Goal: Use online tool/utility: Utilize a website feature to perform a specific function

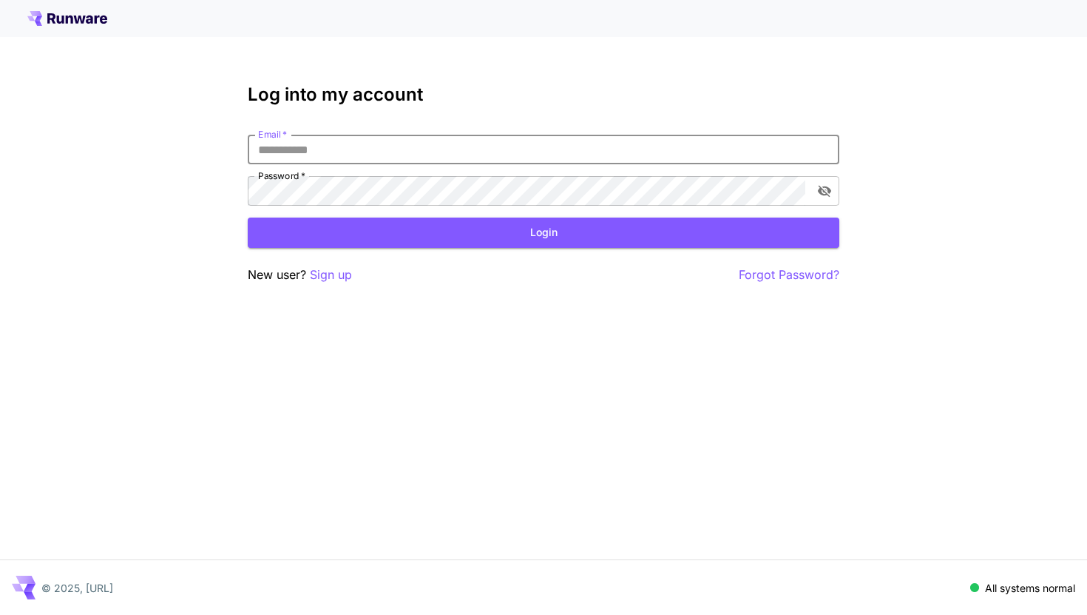
click at [383, 149] on input "Email   *" at bounding box center [544, 150] width 592 height 30
click at [417, 146] on input "Email   *" at bounding box center [544, 150] width 592 height 30
type input "**********"
click at [812, 191] on button "toggle password visibility" at bounding box center [824, 191] width 27 height 27
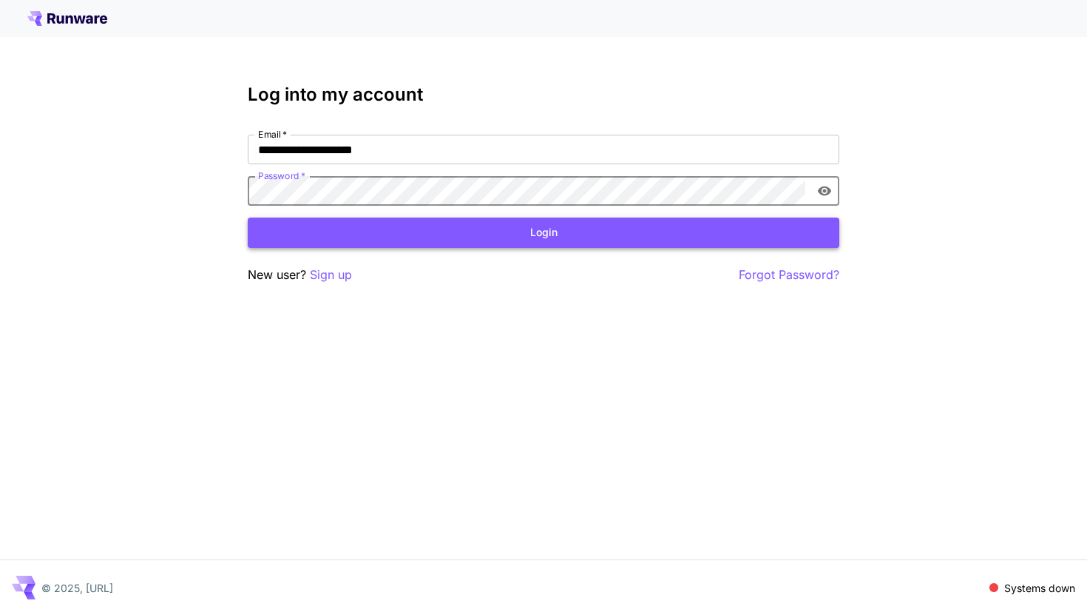
click at [576, 238] on button "Login" at bounding box center [544, 232] width 592 height 30
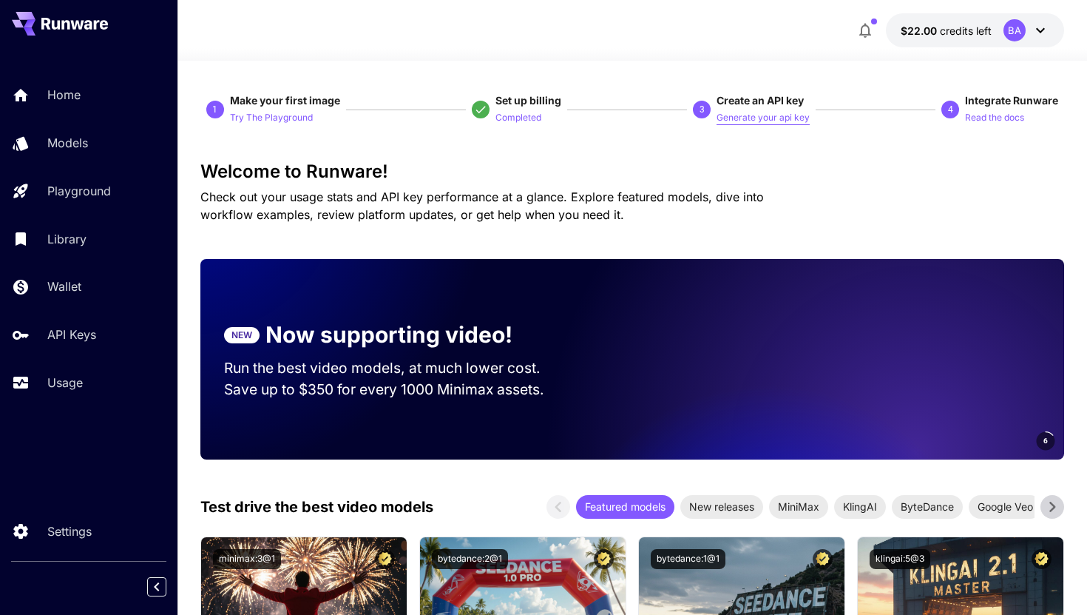
click at [743, 122] on p "Generate your api key" at bounding box center [763, 118] width 93 height 14
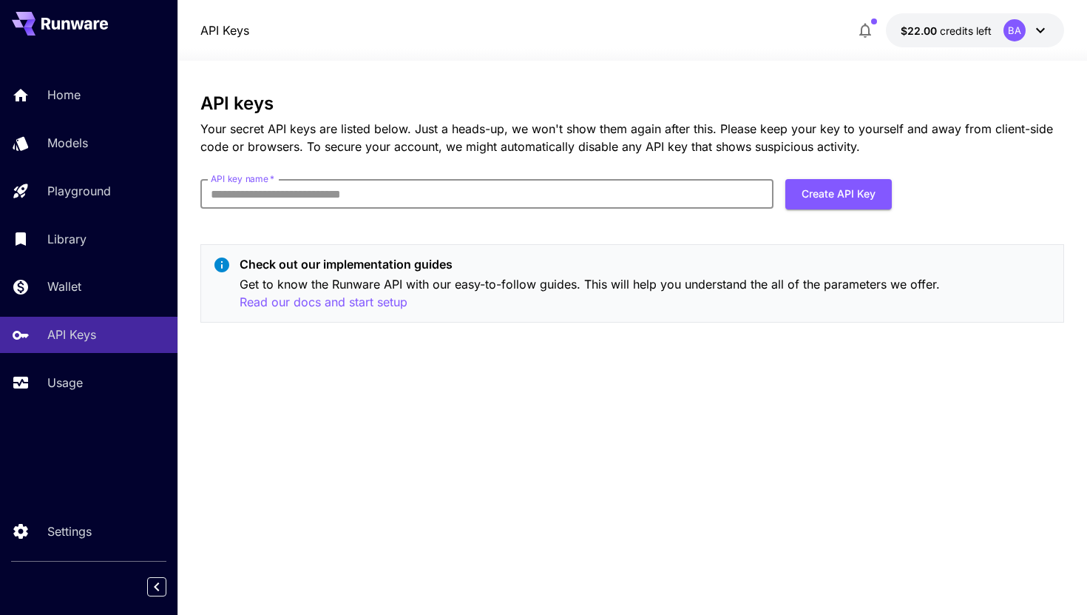
click at [399, 186] on input "API key name   *" at bounding box center [486, 194] width 573 height 30
type input "******"
click at [836, 195] on button "Create API Key" at bounding box center [839, 194] width 107 height 30
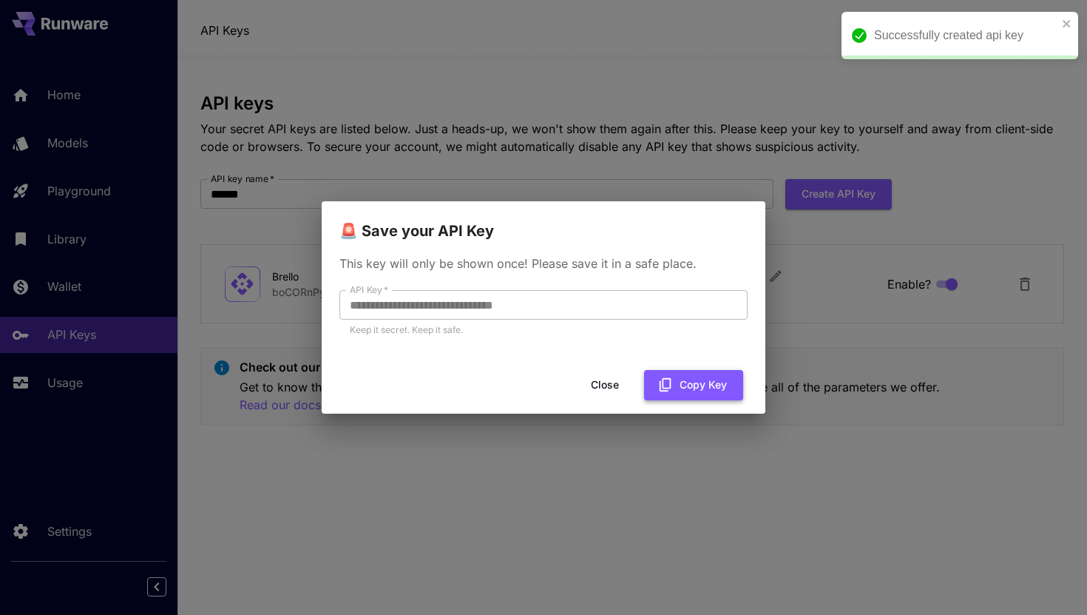
click at [672, 371] on button "Copy Key" at bounding box center [693, 385] width 99 height 30
click at [614, 387] on button "Close" at bounding box center [605, 385] width 67 height 30
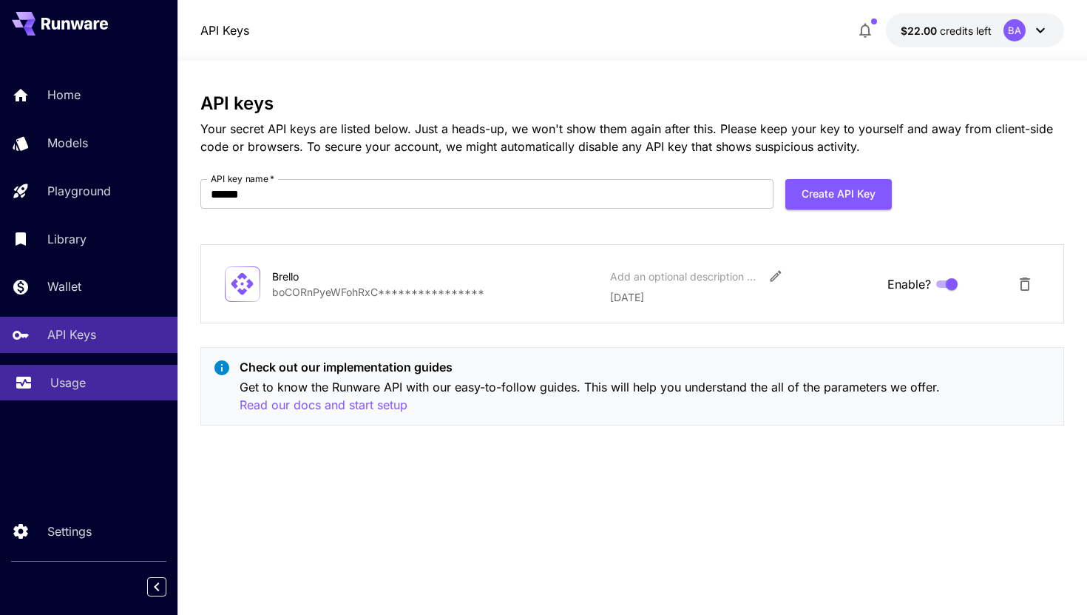
click at [68, 391] on p "Usage" at bounding box center [68, 383] width 36 height 18
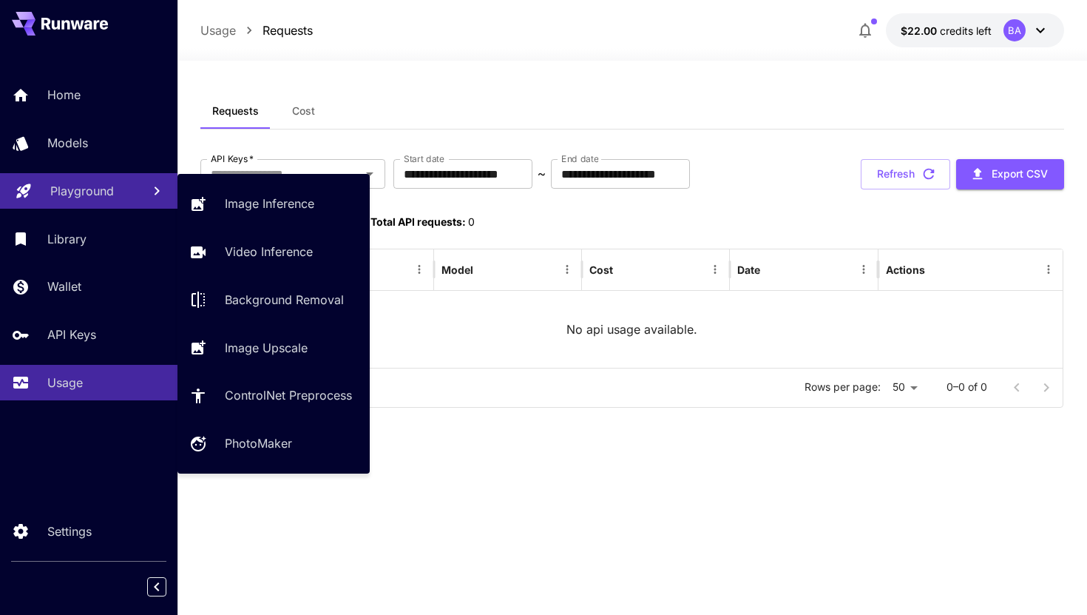
click at [70, 189] on p "Playground" at bounding box center [82, 191] width 64 height 18
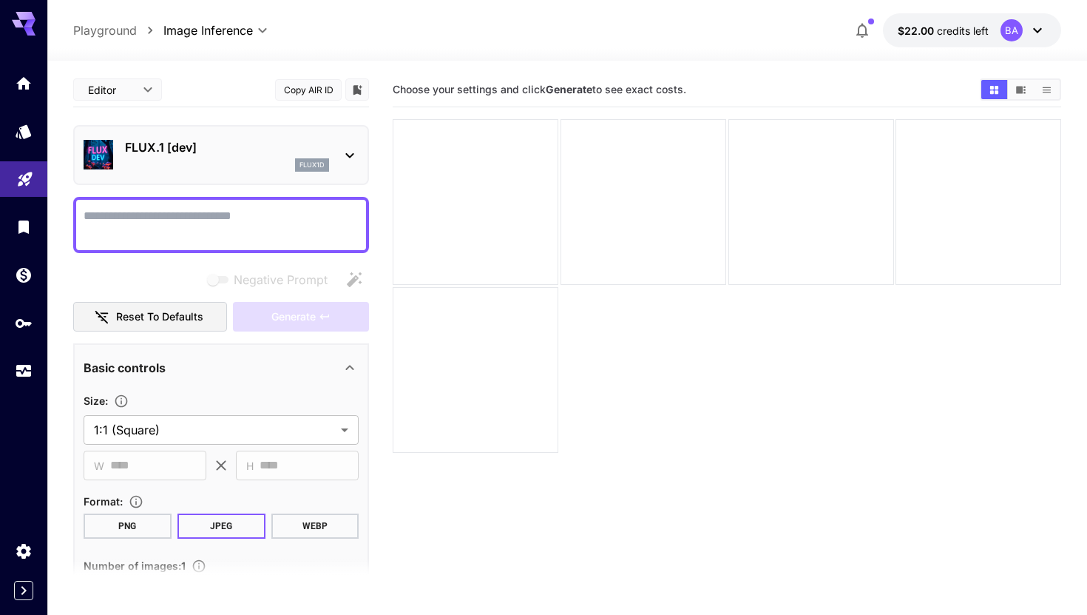
click at [305, 167] on p "flux1d" at bounding box center [312, 165] width 25 height 10
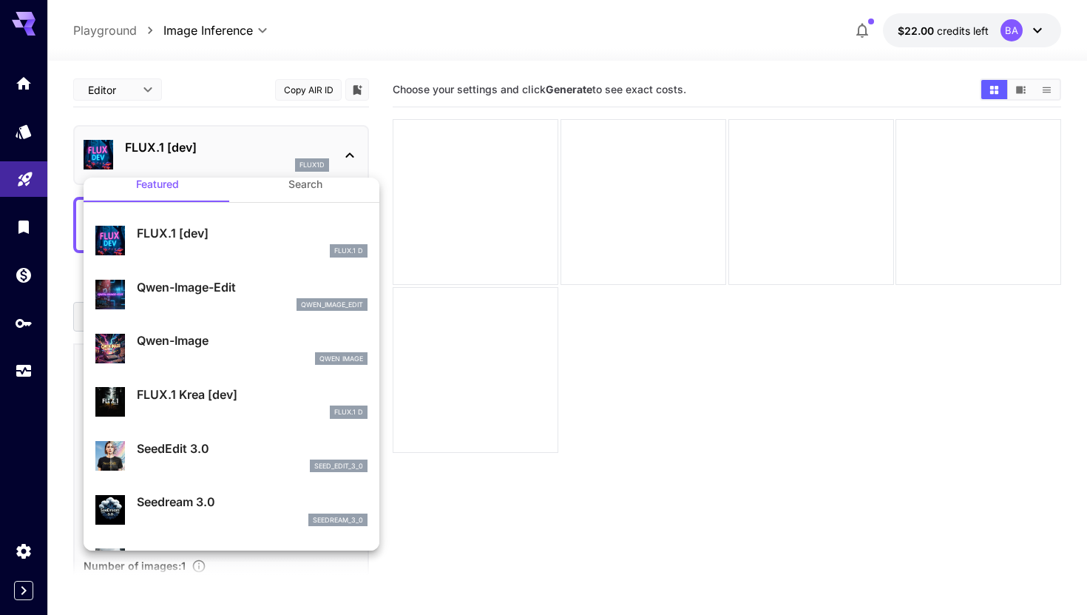
scroll to position [18, 0]
click at [254, 155] on div at bounding box center [543, 307] width 1087 height 615
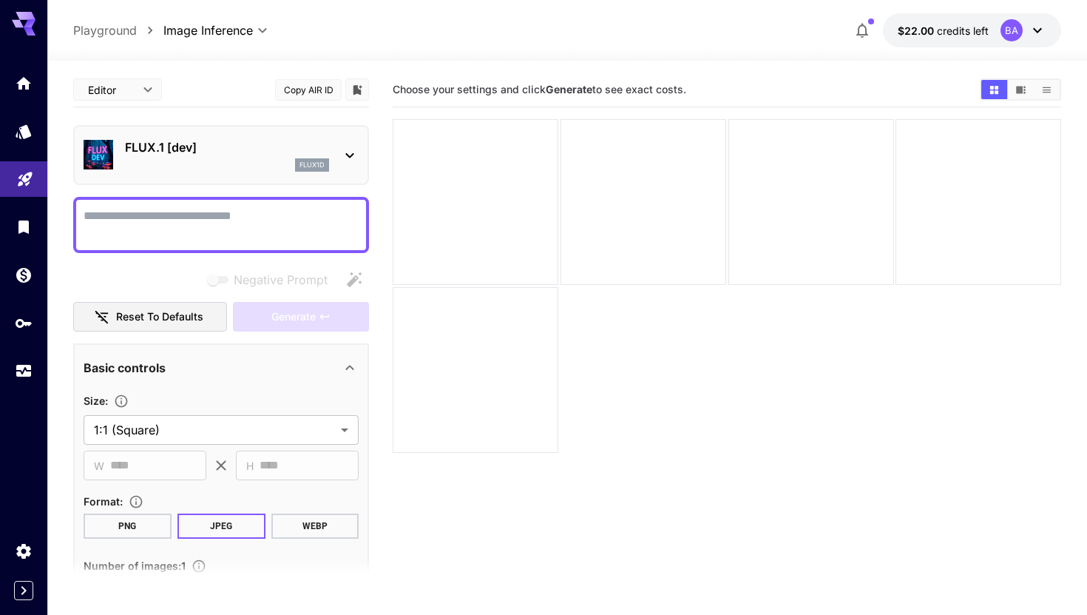
click at [254, 157] on div "FLUX.1 [dev] flux1d" at bounding box center [227, 154] width 204 height 33
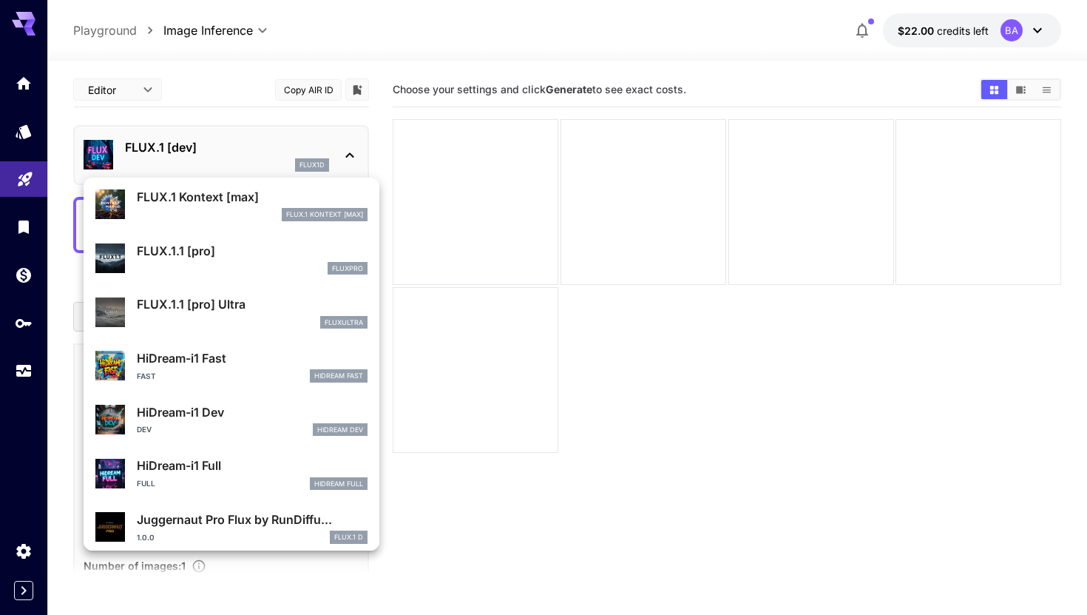
scroll to position [1035, 0]
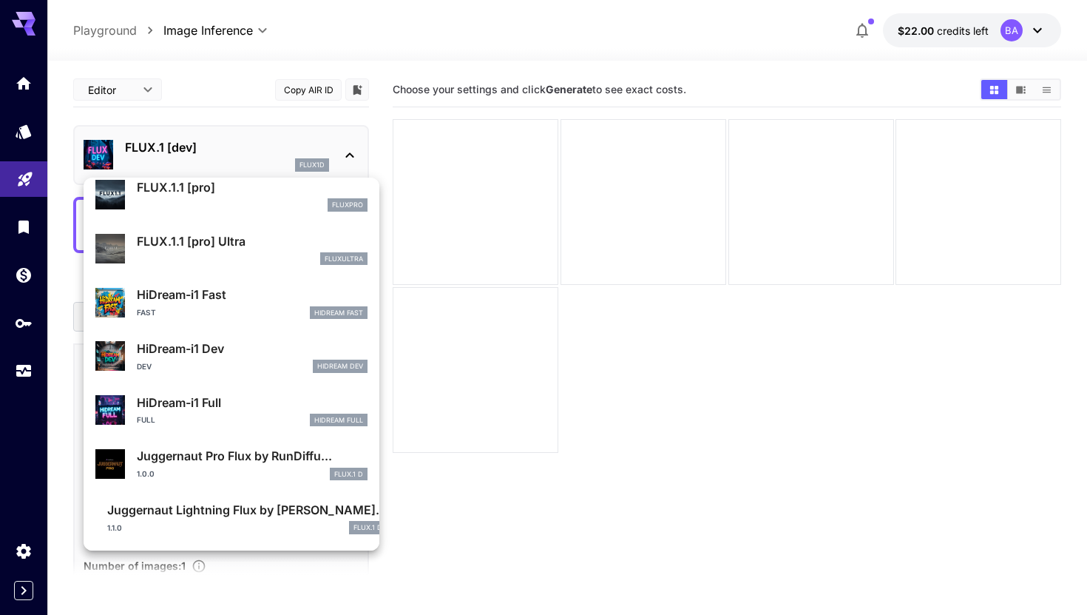
click at [866, 29] on div at bounding box center [543, 307] width 1087 height 615
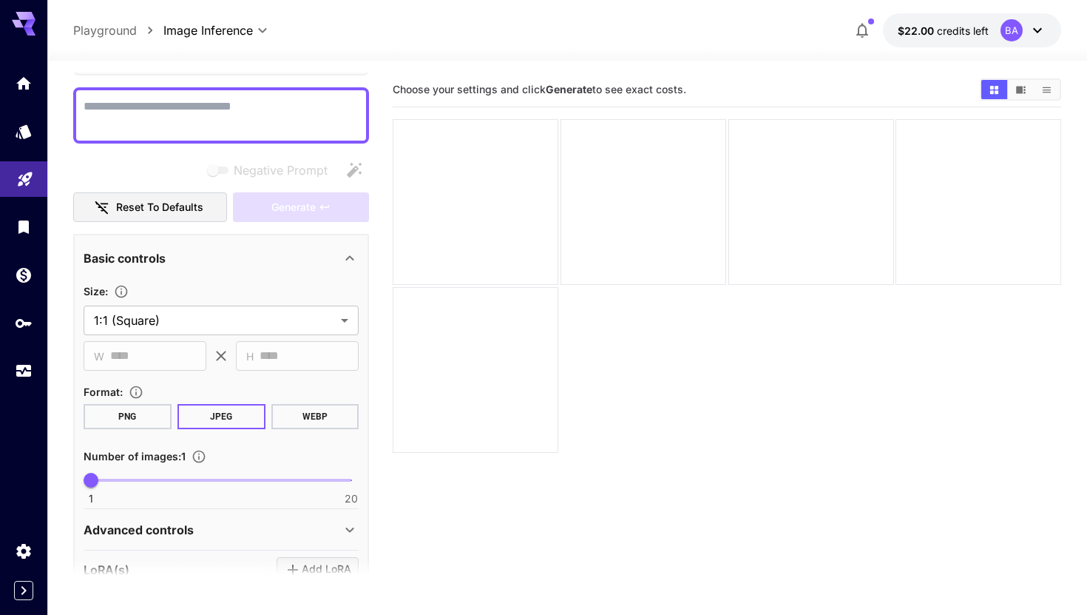
scroll to position [380, 0]
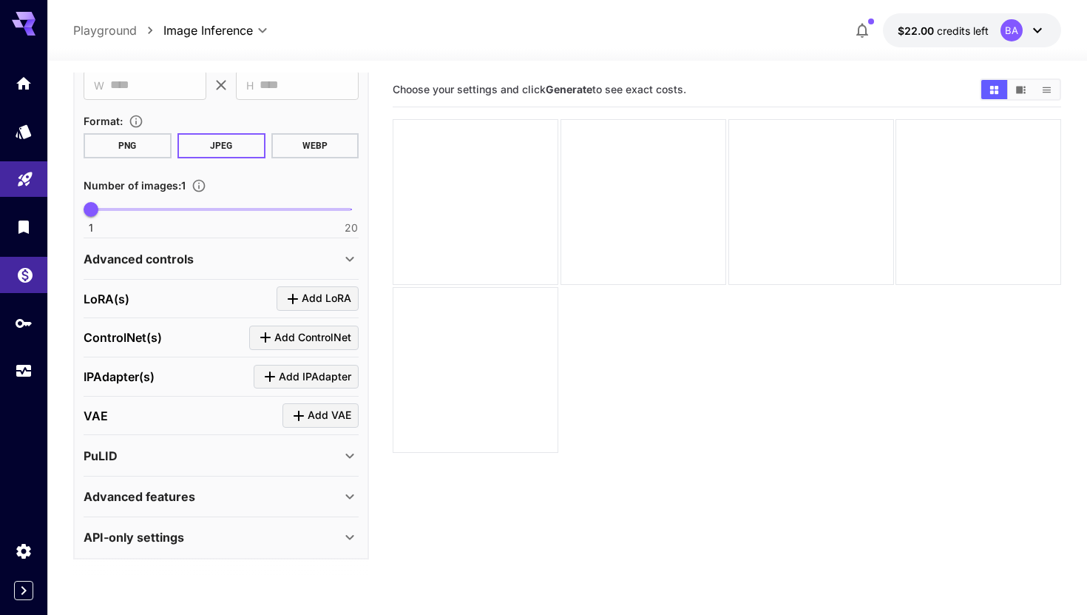
click at [29, 278] on icon "Wallet" at bounding box center [25, 270] width 15 height 15
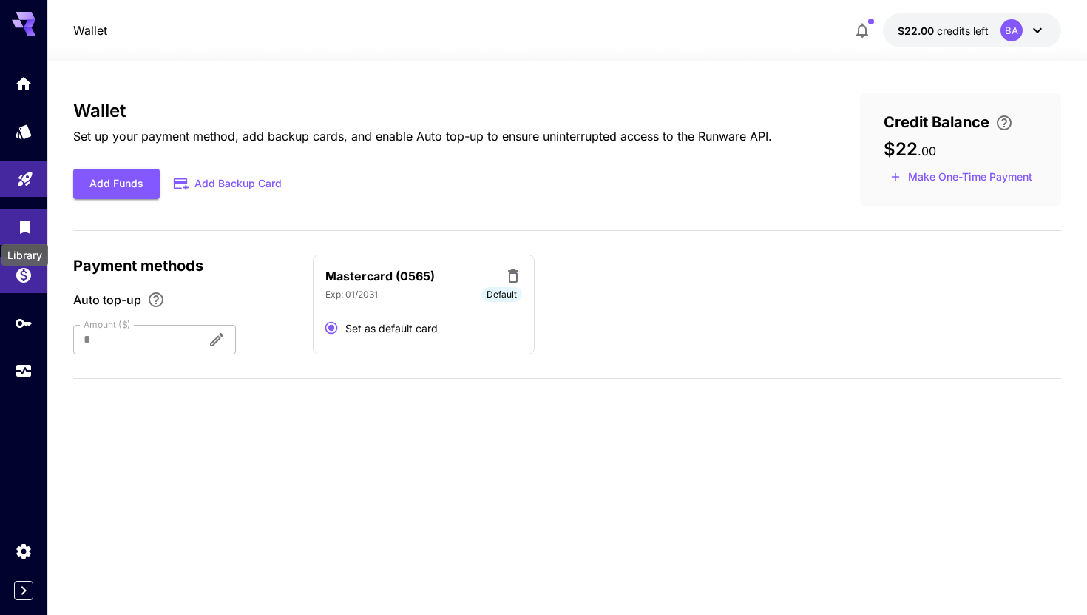
click at [27, 229] on icon "Library" at bounding box center [25, 222] width 10 height 13
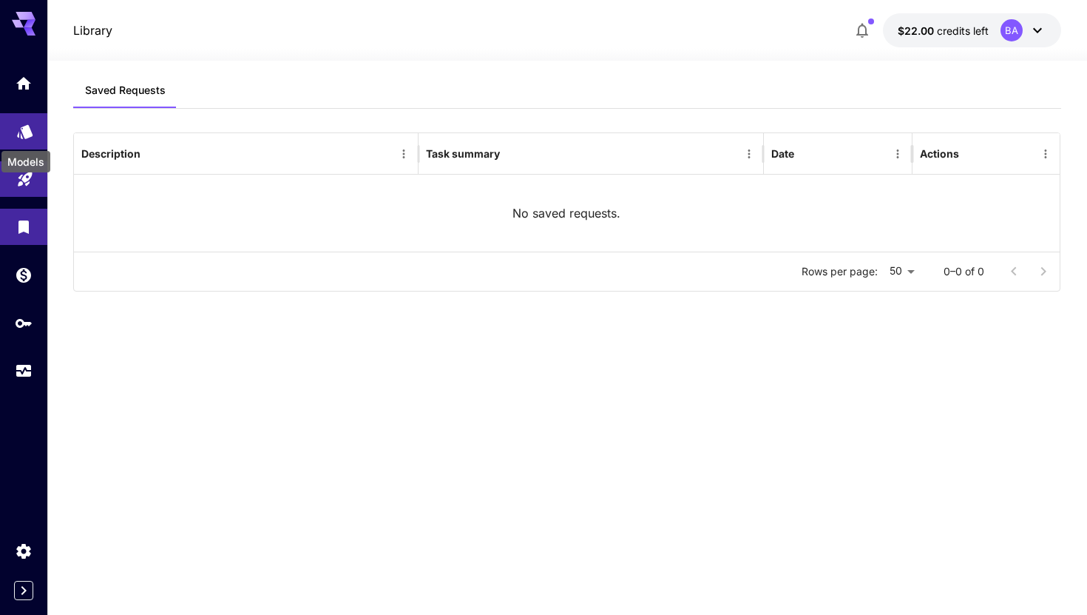
click at [28, 121] on icon "Models" at bounding box center [25, 127] width 16 height 14
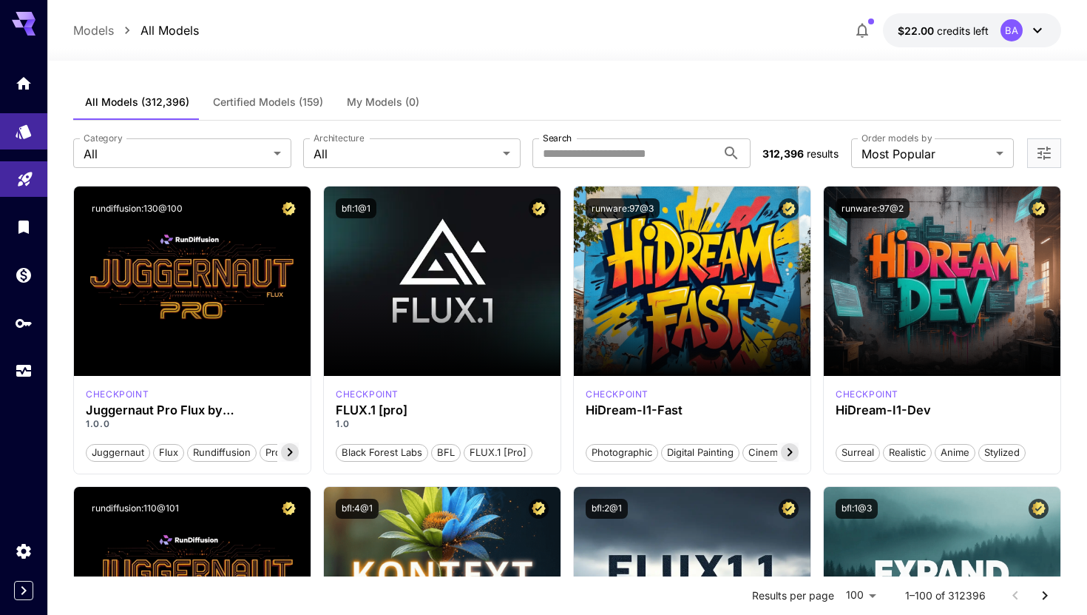
click at [293, 104] on span "Certified Models (159)" at bounding box center [268, 101] width 110 height 13
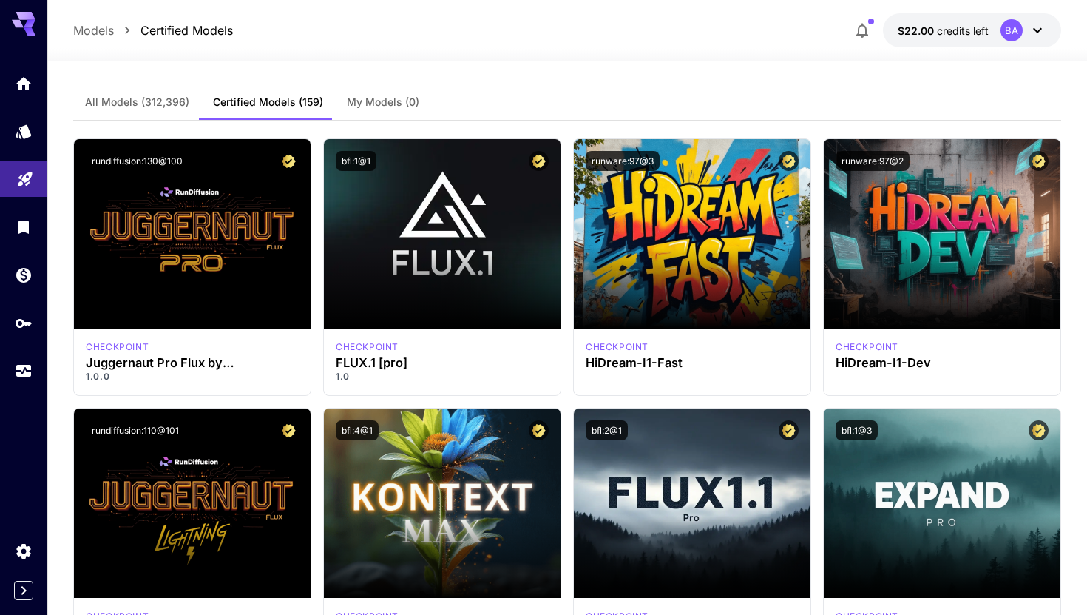
click at [110, 118] on button "All Models (312,396)" at bounding box center [137, 102] width 128 height 36
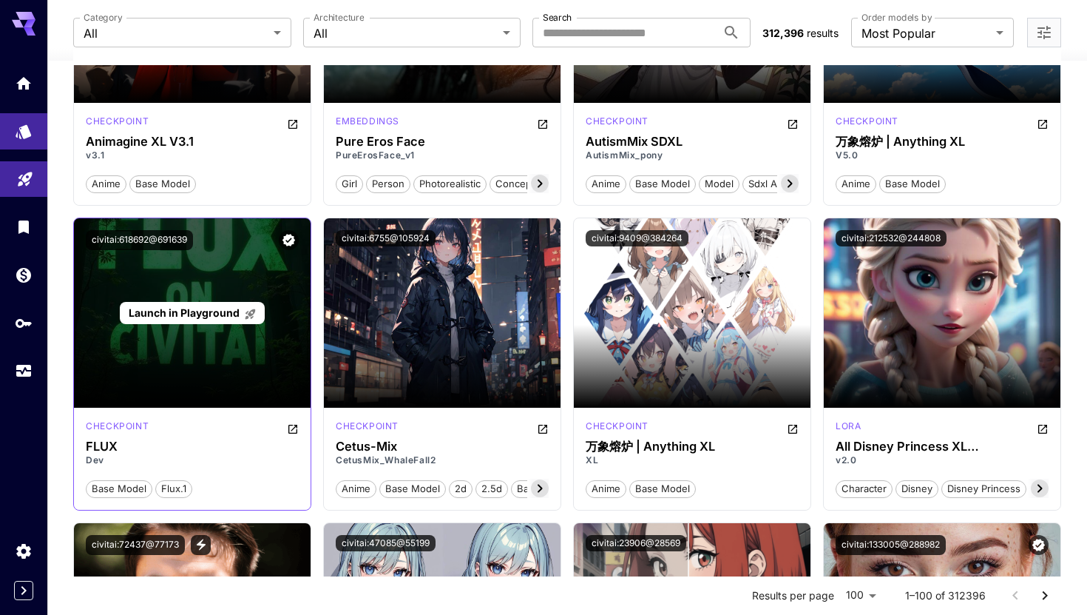
scroll to position [5436, 0]
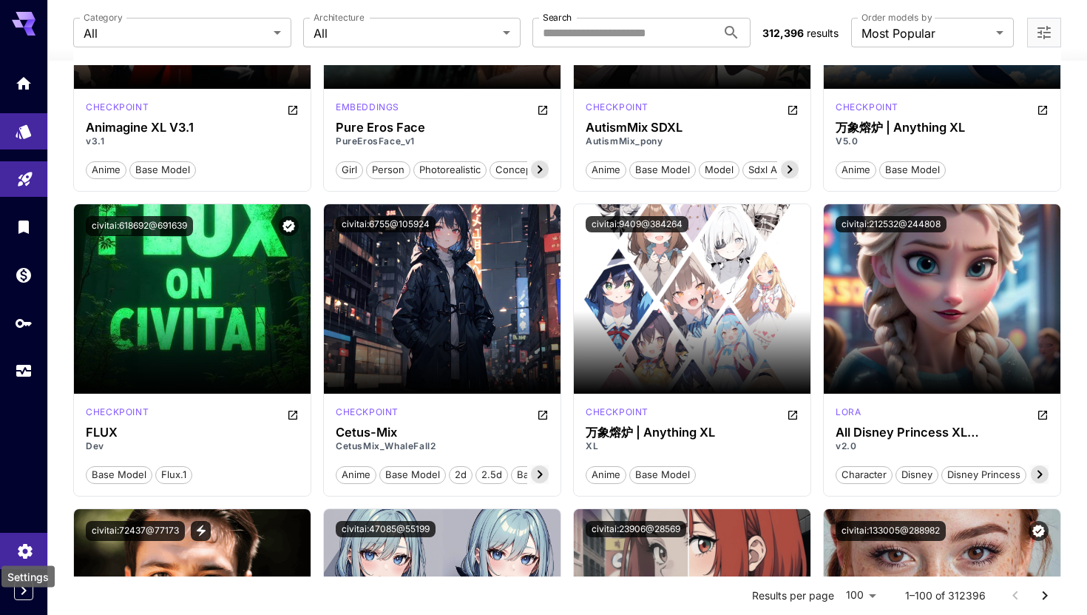
click at [26, 552] on icon "Settings" at bounding box center [25, 546] width 14 height 15
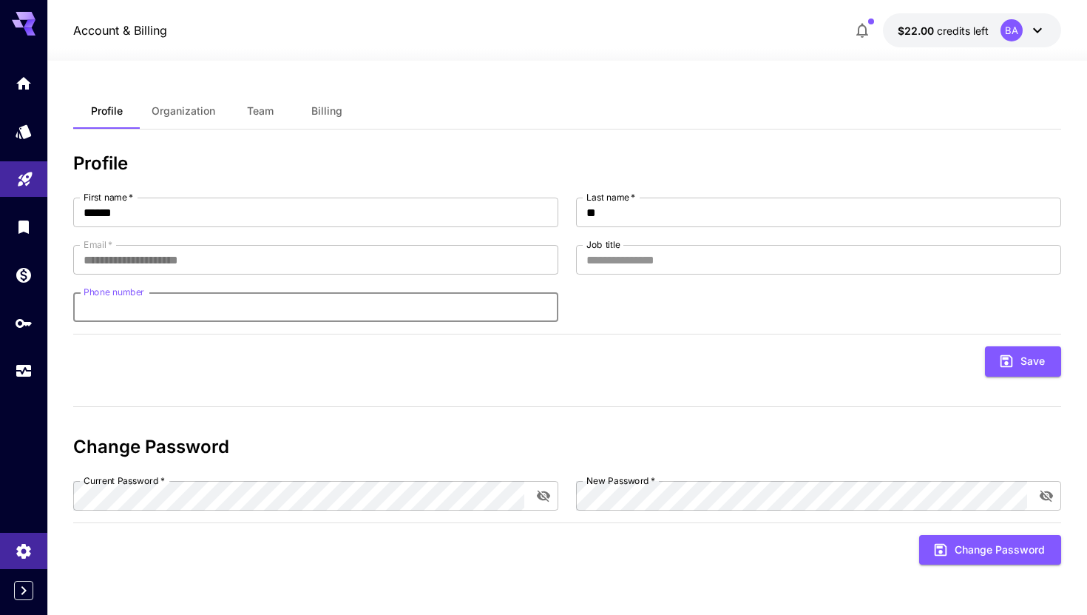
click at [158, 311] on input "Phone number" at bounding box center [315, 307] width 485 height 30
click at [605, 315] on div "**********" at bounding box center [567, 260] width 988 height 124
click at [200, 109] on span "Organization" at bounding box center [184, 110] width 64 height 13
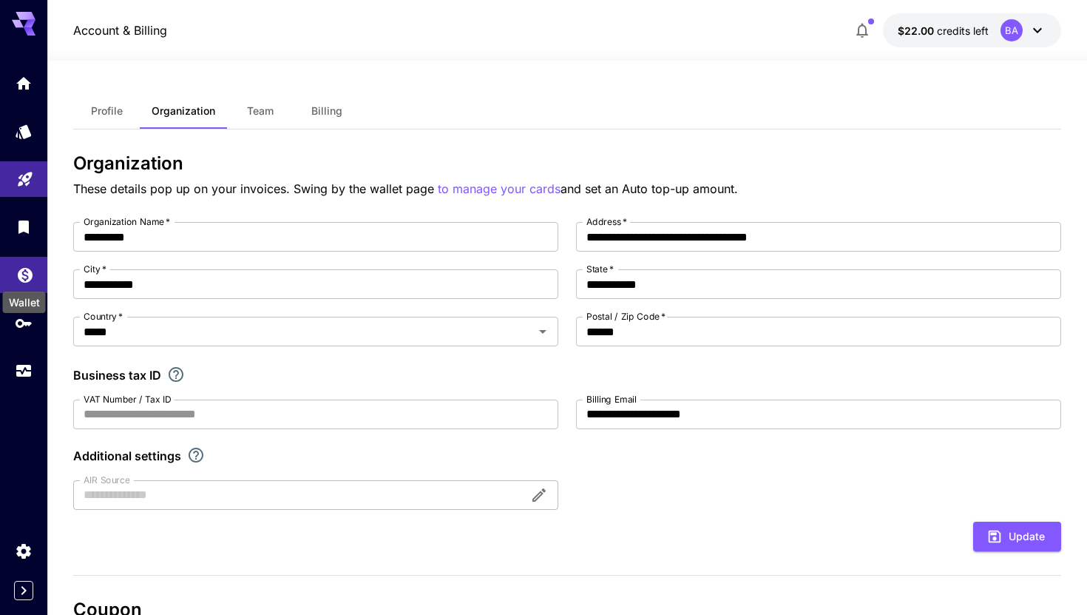
click at [23, 275] on icon "Wallet" at bounding box center [25, 270] width 15 height 15
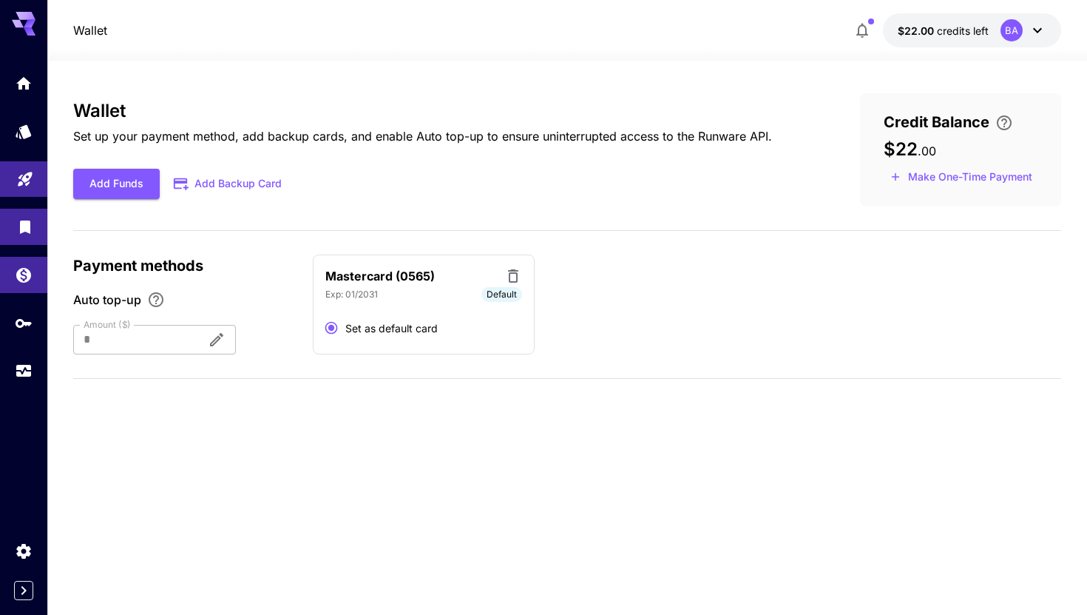
click at [26, 228] on icon "Library" at bounding box center [25, 222] width 10 height 13
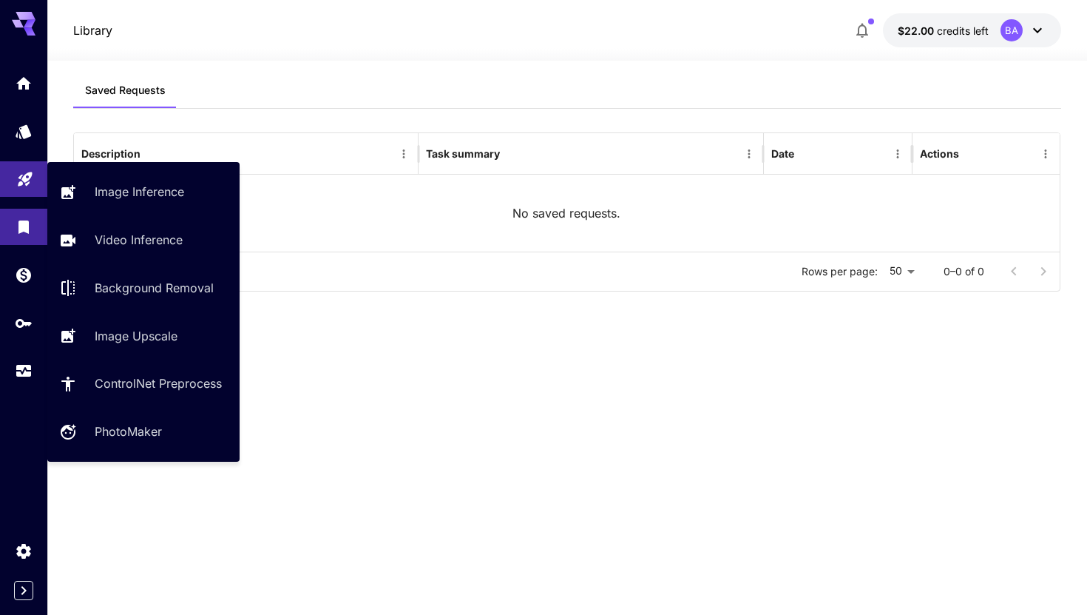
click at [21, 191] on link at bounding box center [23, 179] width 47 height 36
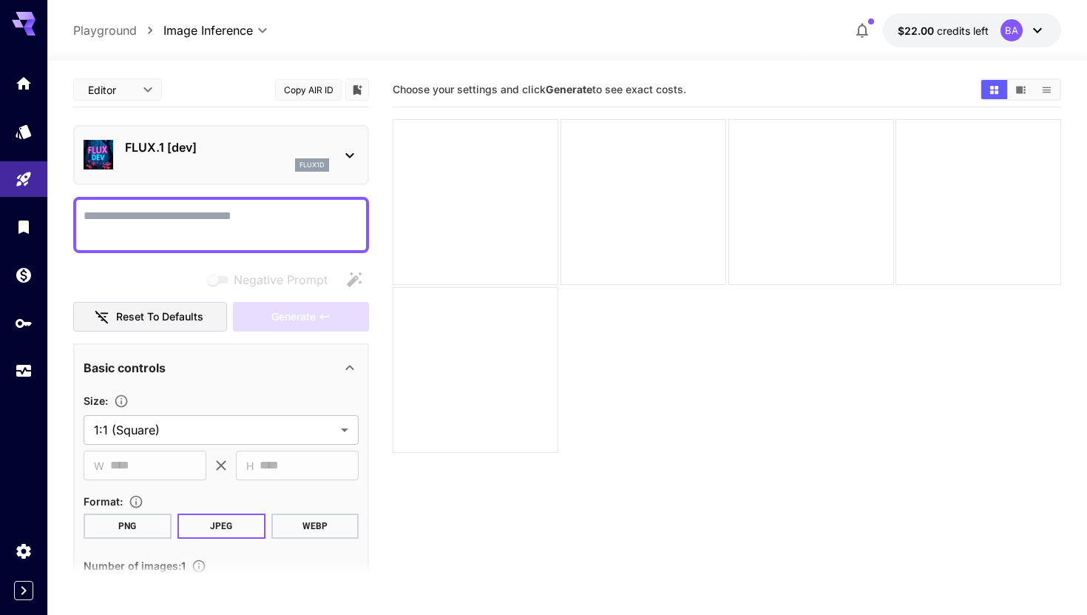
click at [413, 496] on section "Choose your settings and click Generate to see exact costs." at bounding box center [727, 379] width 669 height 615
click at [269, 154] on p "FLUX.1 [dev]" at bounding box center [227, 147] width 204 height 18
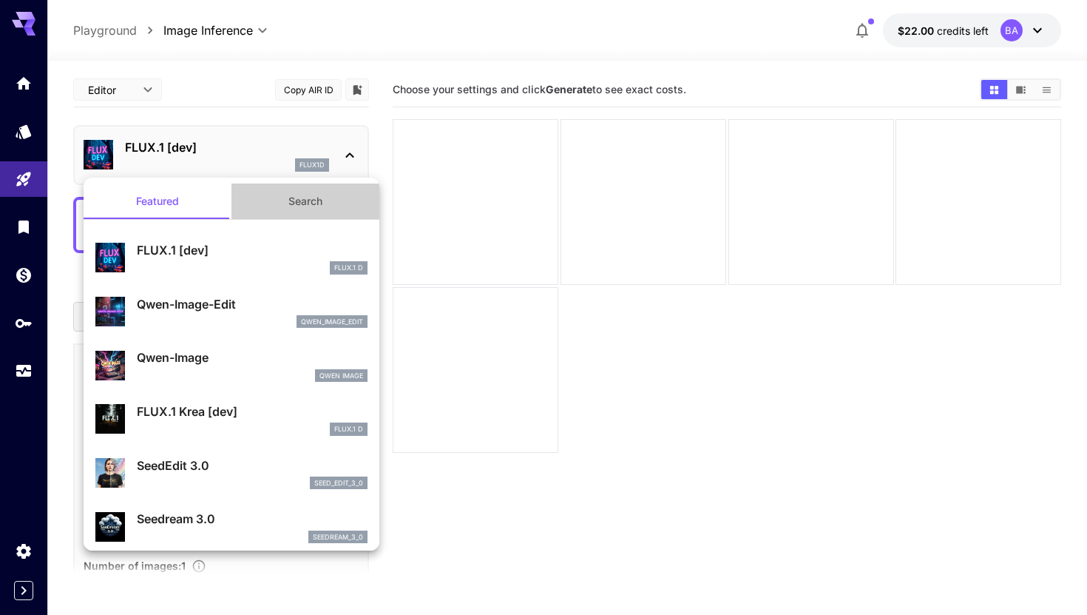
click at [341, 203] on button "Search" at bounding box center [306, 201] width 148 height 36
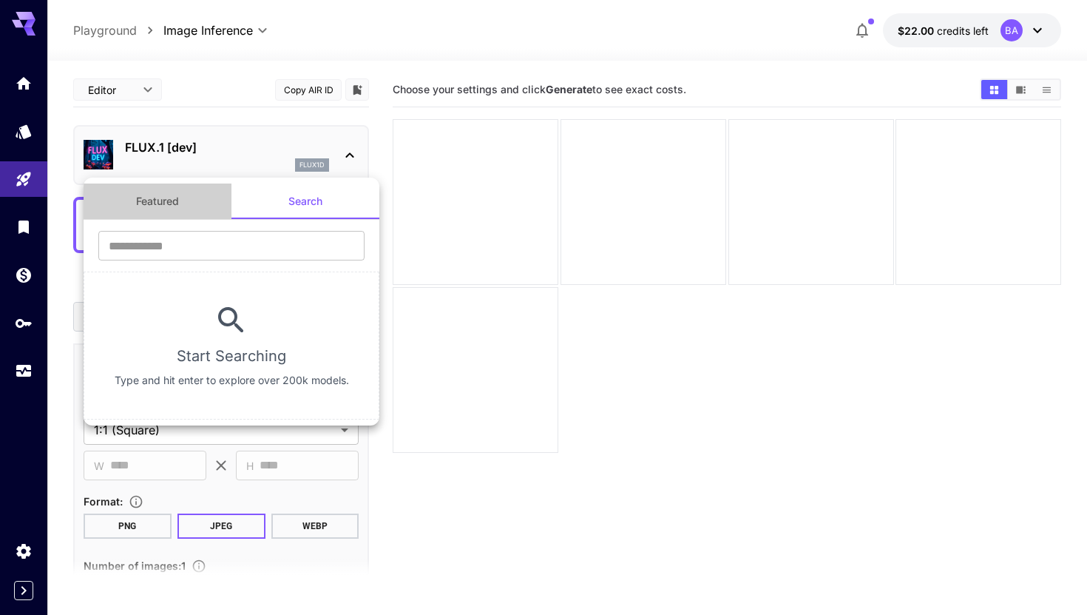
click at [142, 202] on button "Featured" at bounding box center [158, 201] width 148 height 36
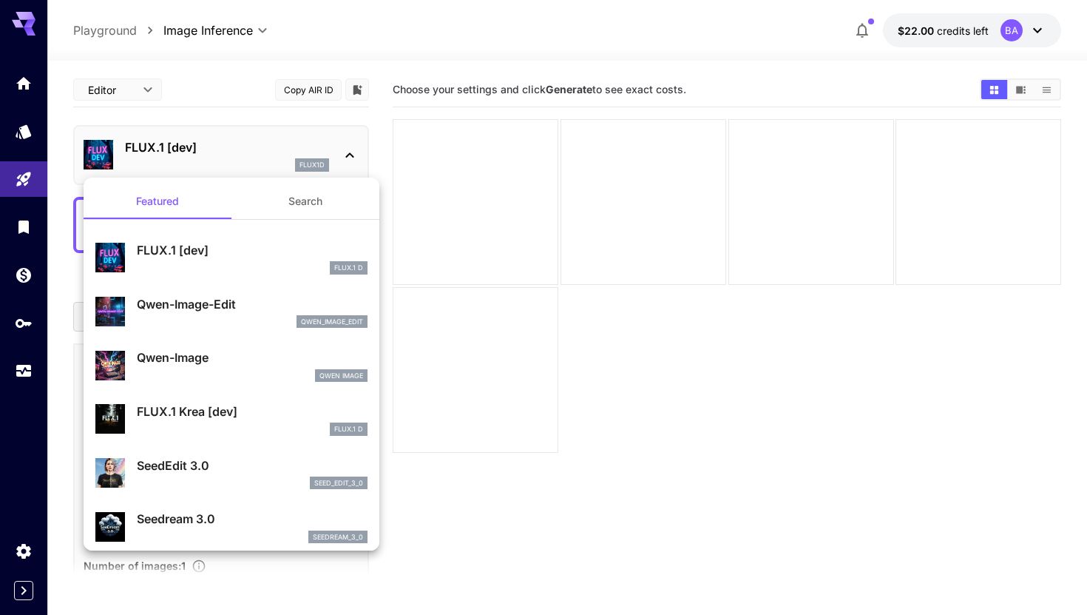
click at [234, 143] on div at bounding box center [543, 307] width 1087 height 615
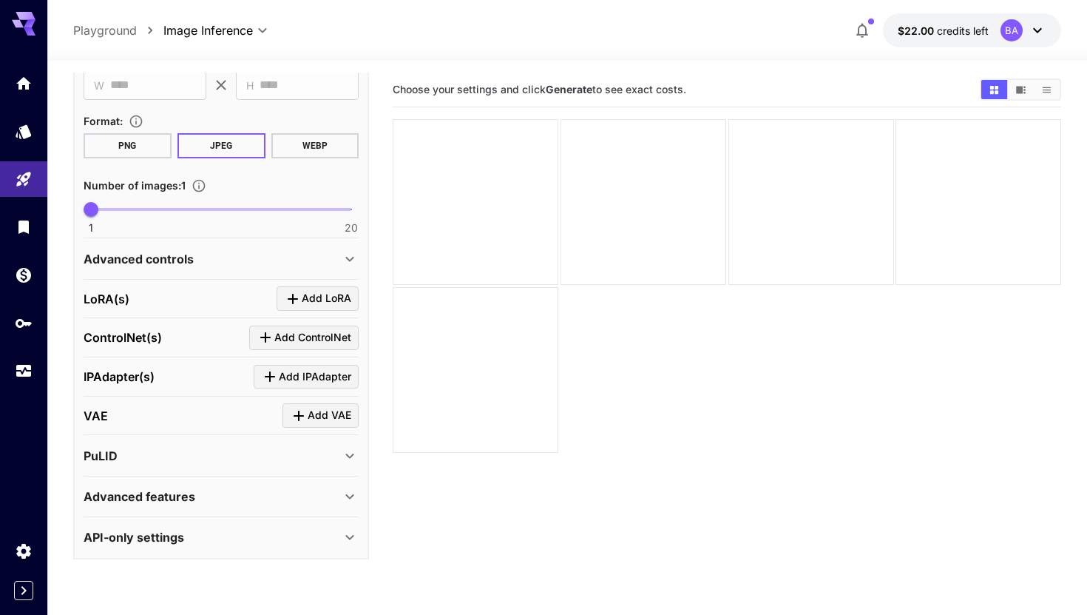
click at [1022, 23] on div "BA" at bounding box center [1024, 30] width 46 height 22
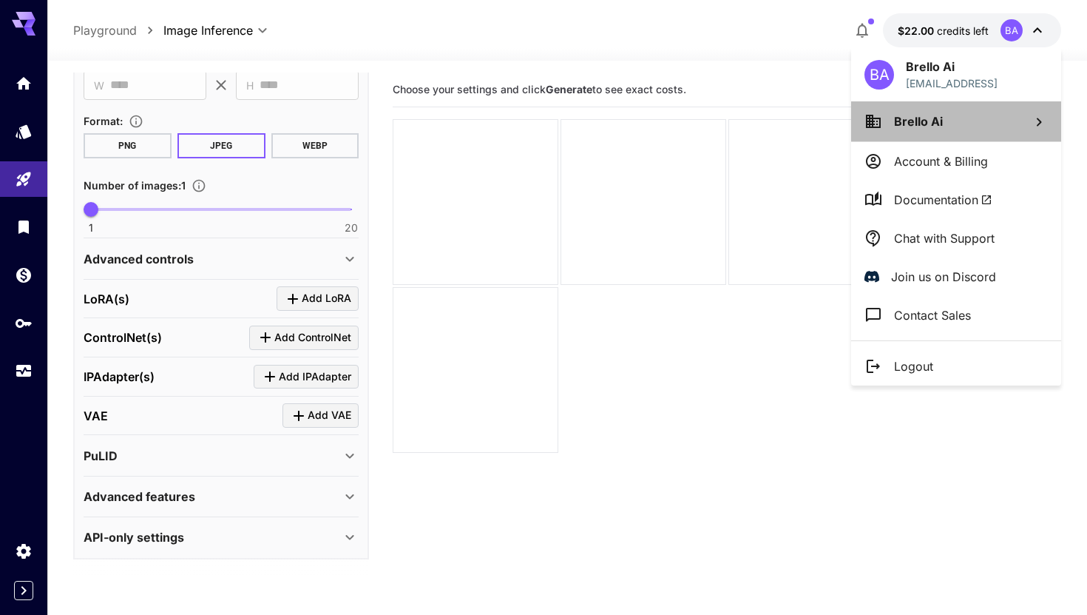
click at [966, 126] on li "Brello Ai" at bounding box center [956, 121] width 210 height 40
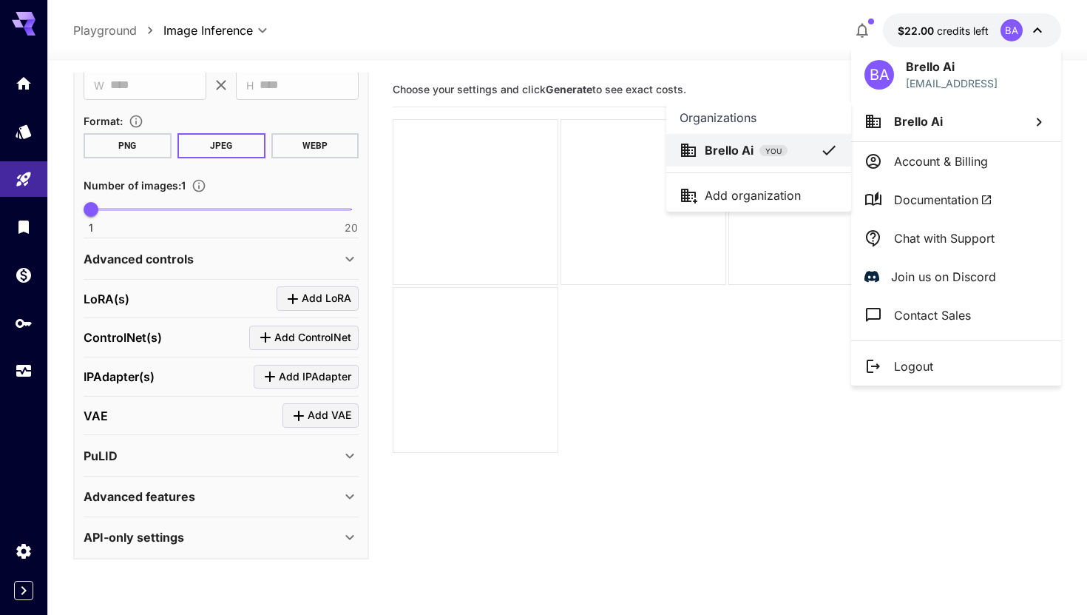
click at [931, 189] on div at bounding box center [543, 307] width 1087 height 615
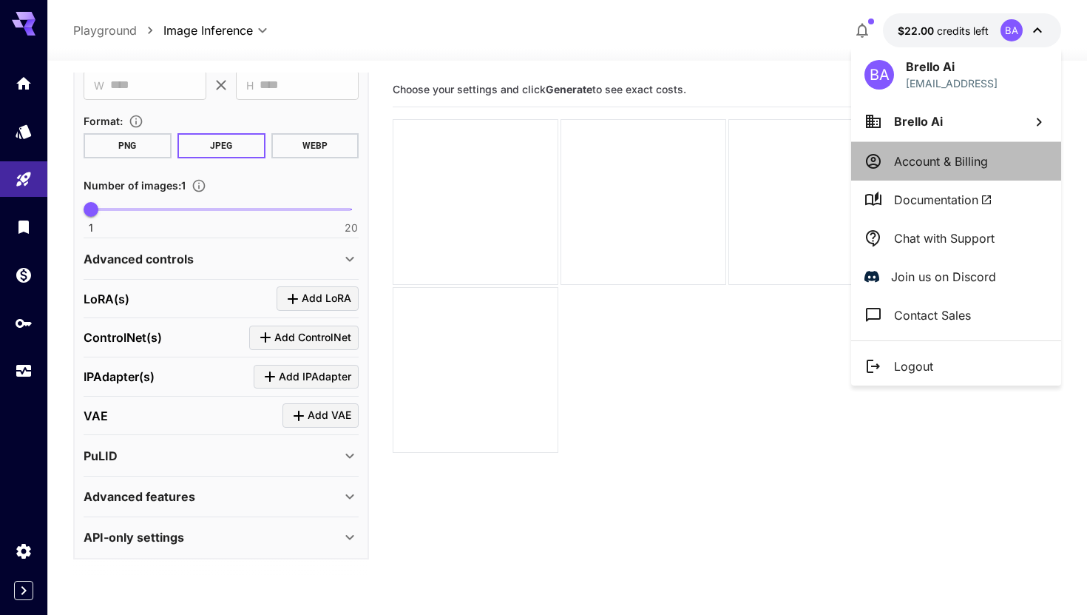
click at [931, 172] on li "Account & Billing" at bounding box center [956, 161] width 210 height 38
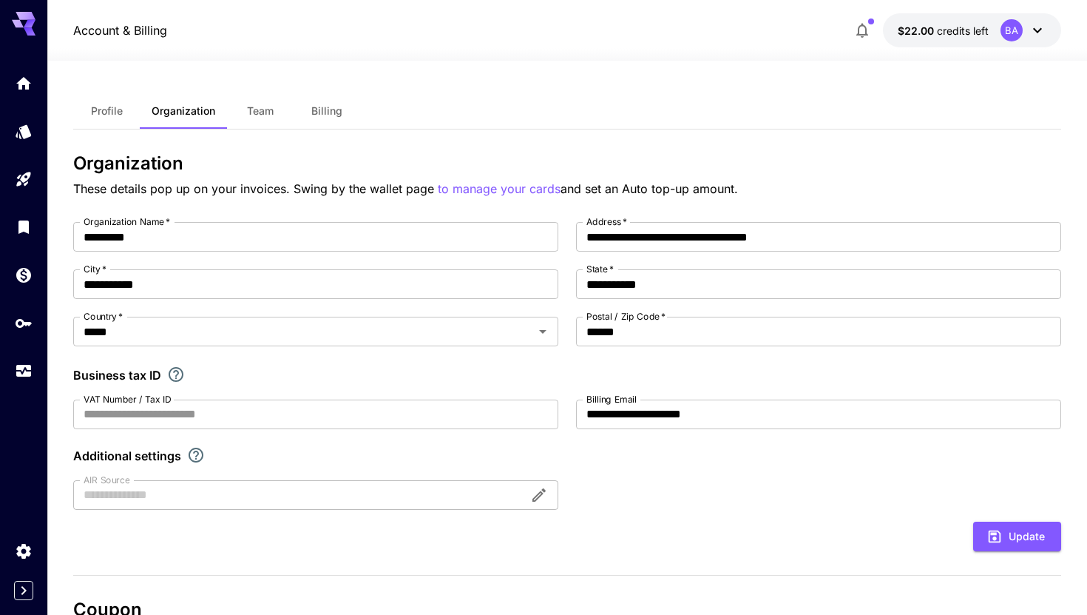
click at [324, 129] on div "Profile Organization Team Billing" at bounding box center [567, 111] width 988 height 36
click at [335, 107] on span "Billing" at bounding box center [326, 110] width 31 height 13
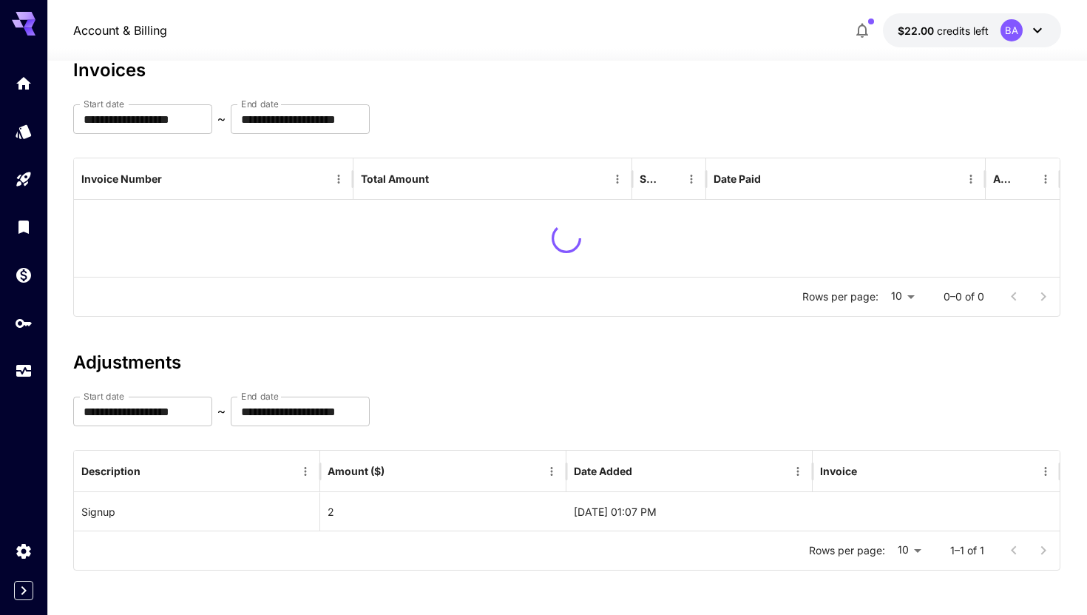
scroll to position [55, 0]
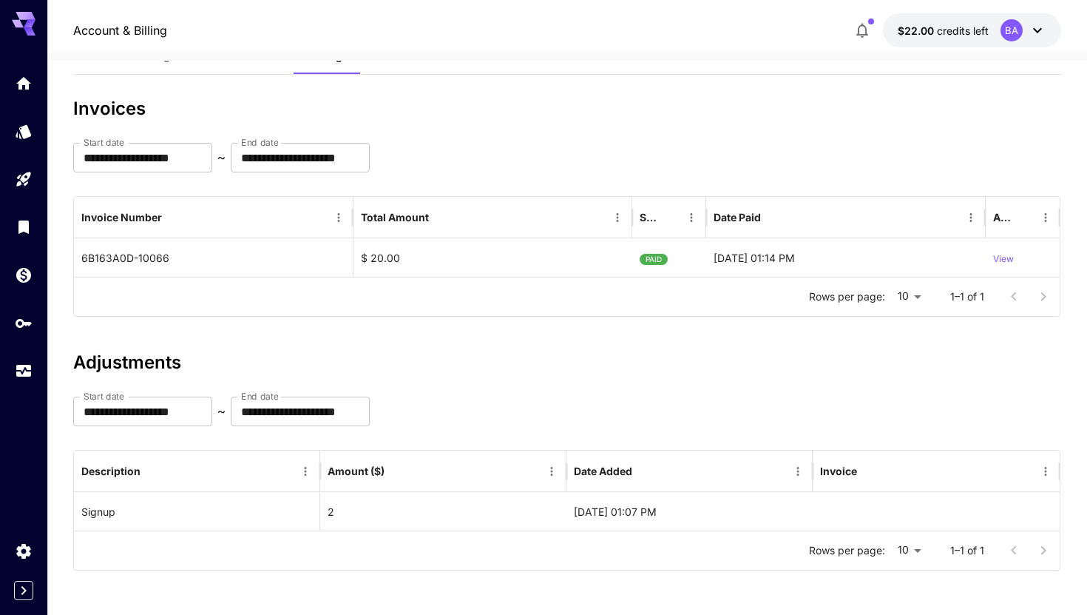
click at [1060, 33] on button "$22.00 credits left BA" at bounding box center [972, 30] width 178 height 34
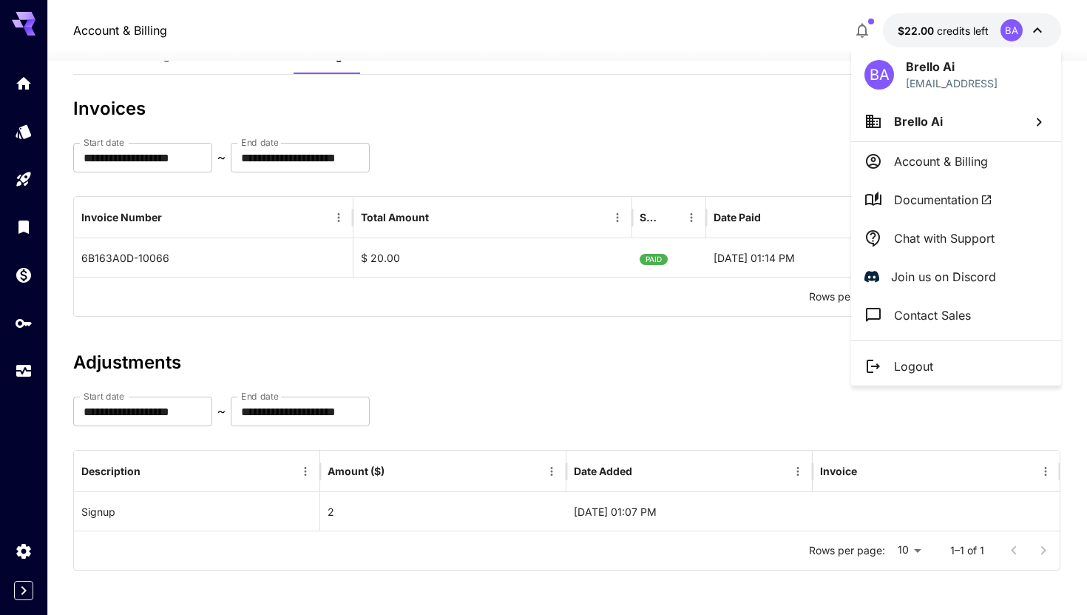
click at [1042, 32] on div at bounding box center [543, 307] width 1087 height 615
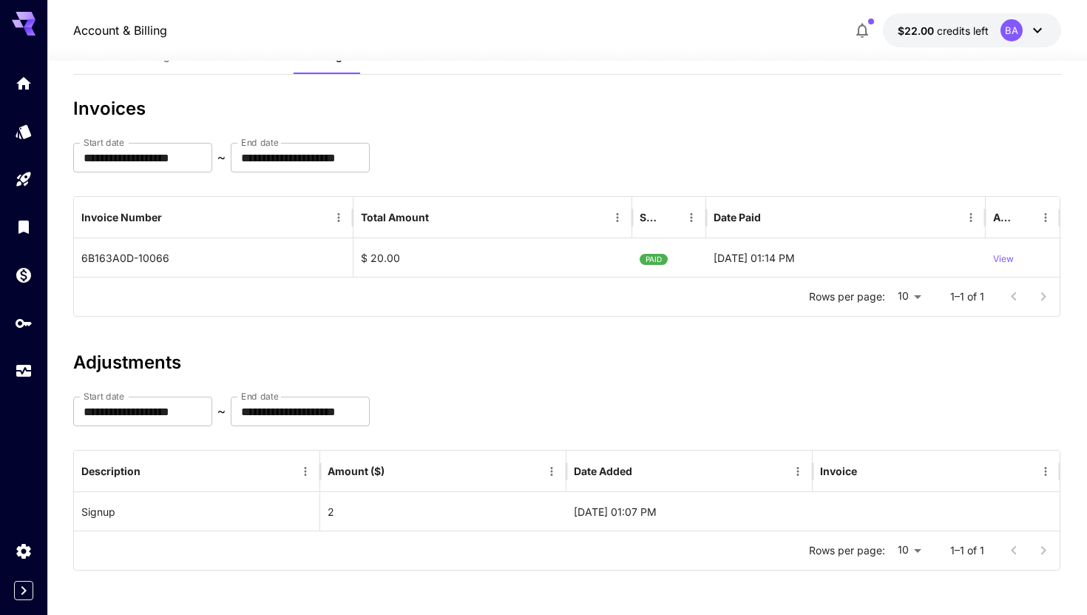
click at [1042, 32] on icon at bounding box center [1038, 30] width 18 height 18
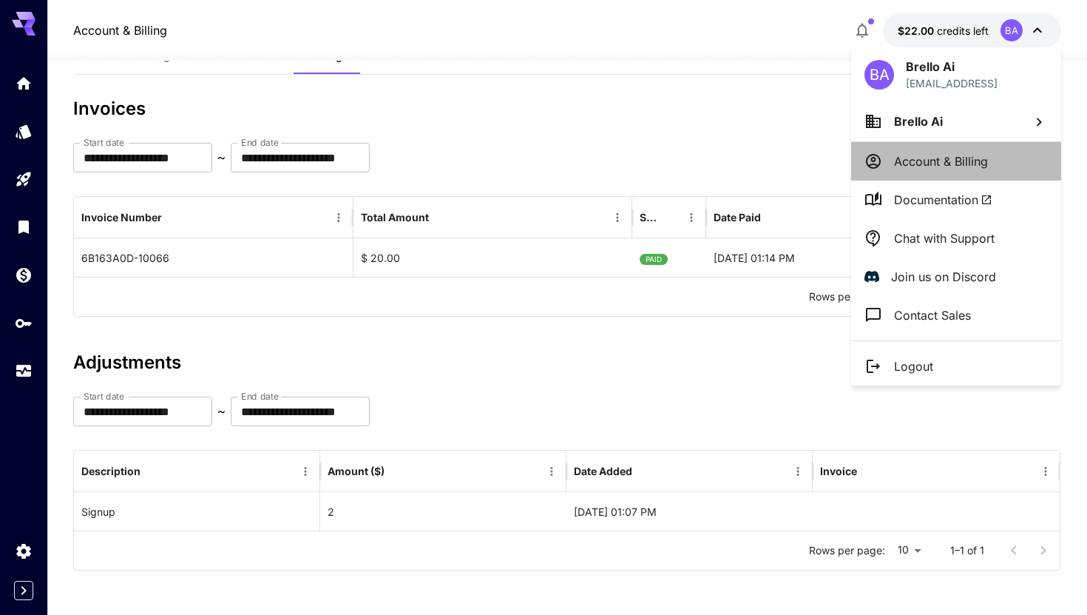
click at [917, 154] on p "Account & Billing" at bounding box center [941, 161] width 94 height 18
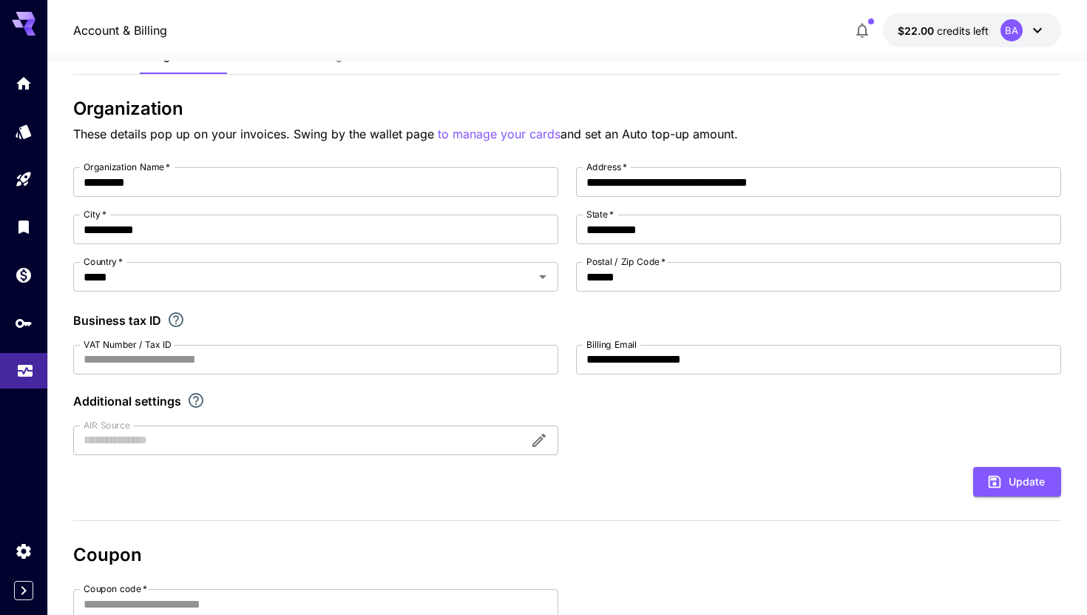
click at [16, 359] on link at bounding box center [23, 371] width 47 height 36
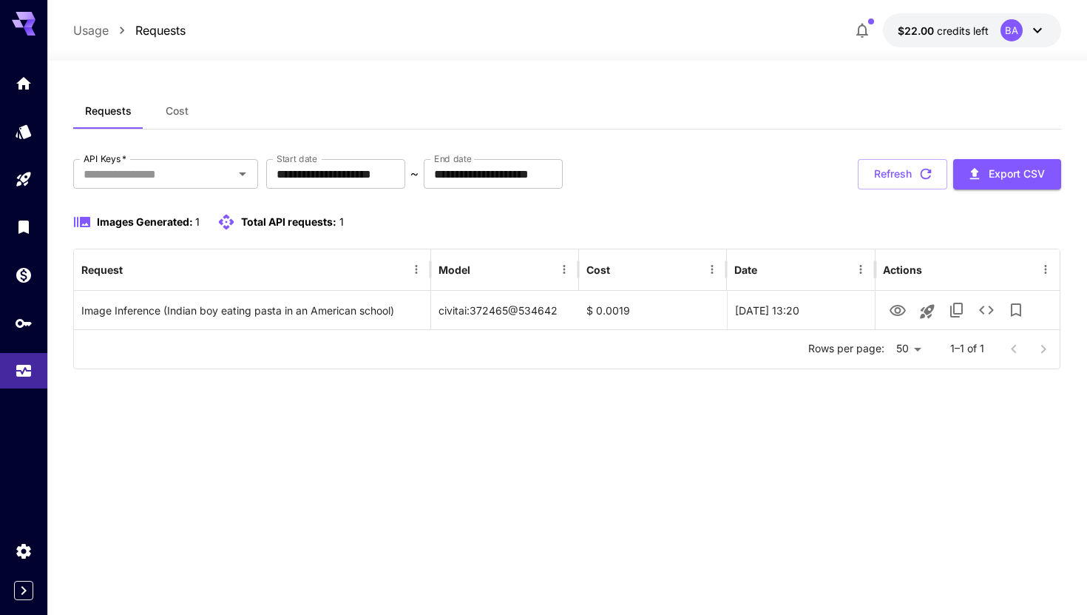
click at [165, 120] on button "Cost" at bounding box center [177, 111] width 67 height 36
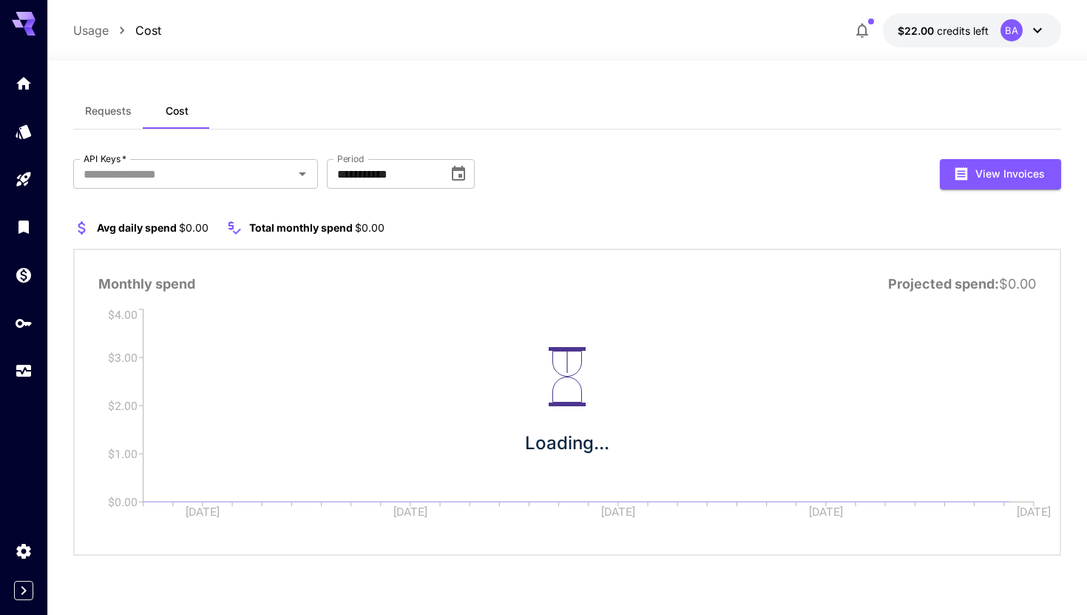
click at [78, 103] on button "Requests" at bounding box center [108, 111] width 70 height 36
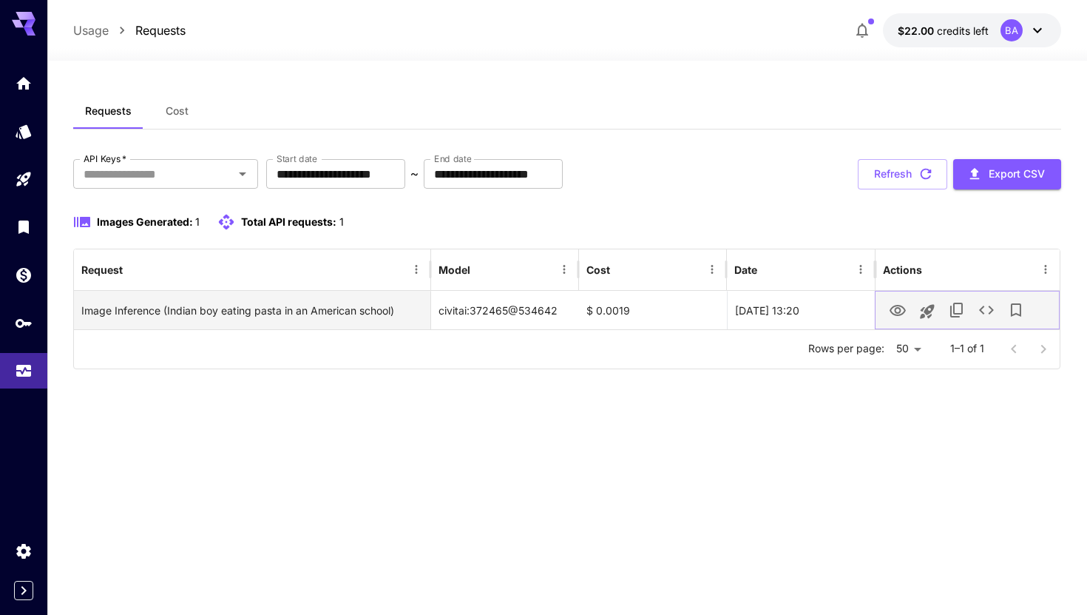
click at [887, 309] on button "View Image" at bounding box center [898, 309] width 30 height 30
click at [897, 308] on icon "View Image" at bounding box center [898, 311] width 18 height 18
click at [587, 313] on div "$ 0.0019" at bounding box center [653, 310] width 148 height 38
click at [659, 301] on div "$ 0.0019" at bounding box center [653, 310] width 148 height 38
click at [491, 300] on div "civitai:372465@534642" at bounding box center [505, 310] width 148 height 38
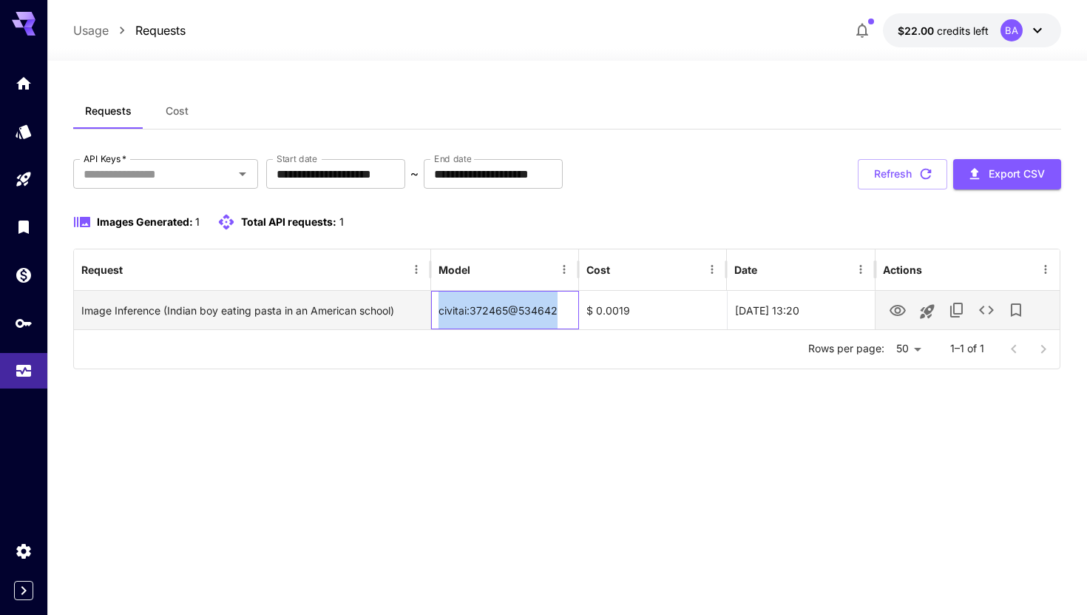
drag, startPoint x: 438, startPoint y: 308, endPoint x: 565, endPoint y: 308, distance: 127.2
click at [565, 308] on div "civitai:372465@534642" at bounding box center [505, 310] width 148 height 38
click at [564, 308] on div "civitai:372465@534642" at bounding box center [505, 310] width 148 height 38
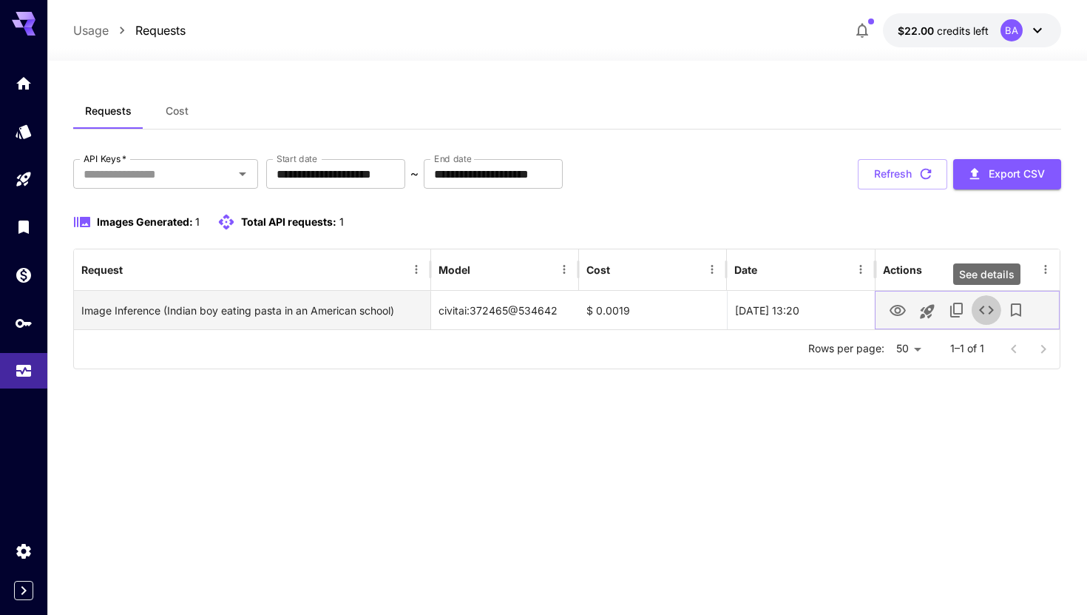
click at [982, 306] on icon "See details" at bounding box center [987, 310] width 18 height 18
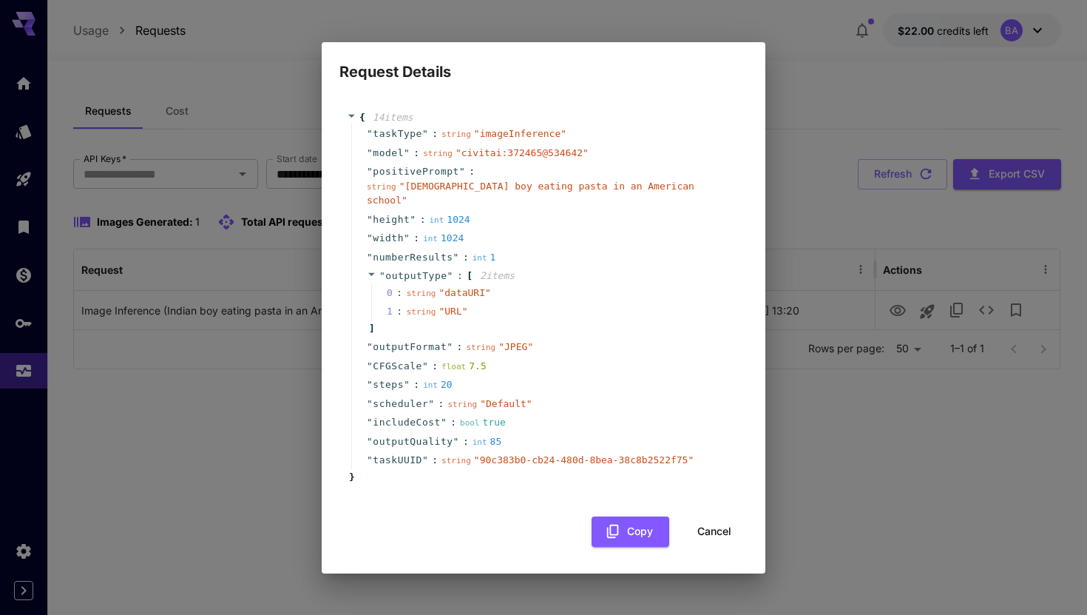
click at [482, 155] on span "" civitai:372465@534642 "" at bounding box center [522, 152] width 133 height 11
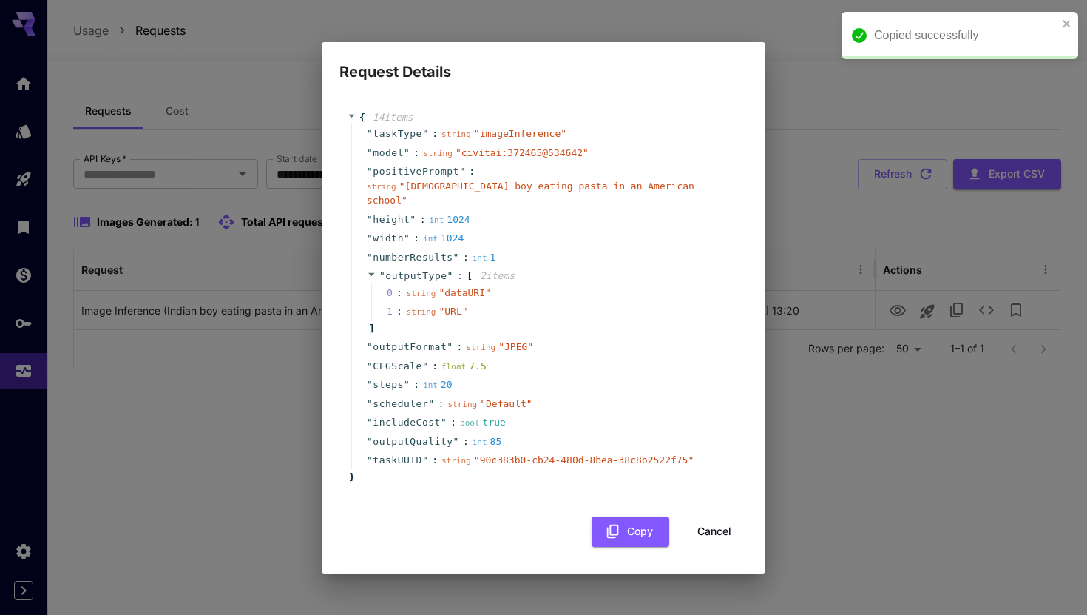
click at [742, 519] on button "Cancel" at bounding box center [714, 531] width 67 height 30
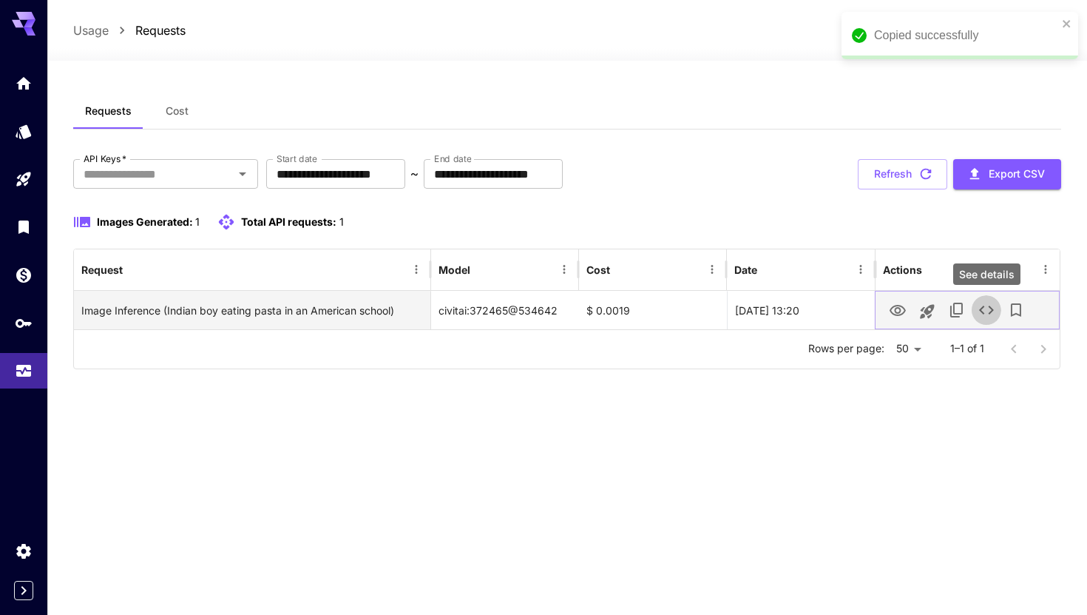
click at [982, 306] on icon "See details" at bounding box center [986, 310] width 15 height 9
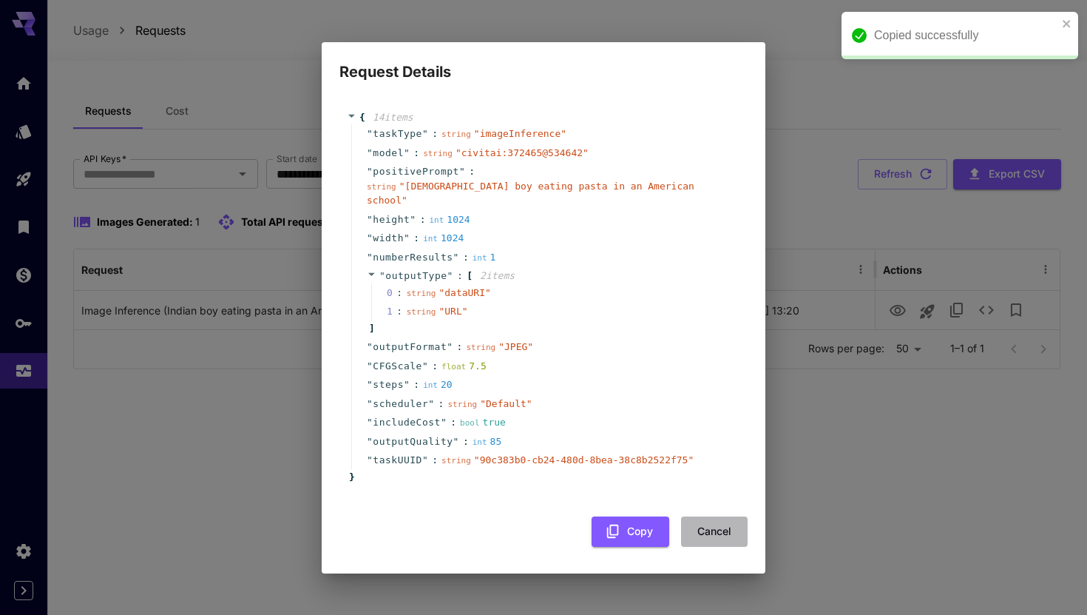
click at [718, 537] on button "Cancel" at bounding box center [714, 531] width 67 height 30
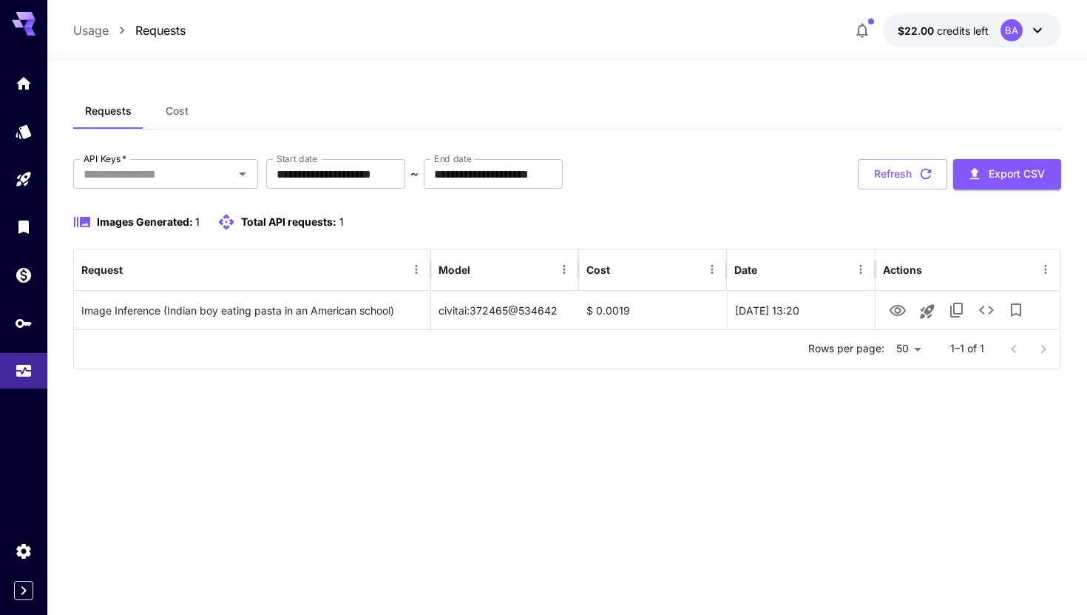
click at [140, 216] on span "Images Generated:" at bounding box center [145, 221] width 96 height 13
click at [166, 110] on span "Cost" at bounding box center [177, 110] width 23 height 13
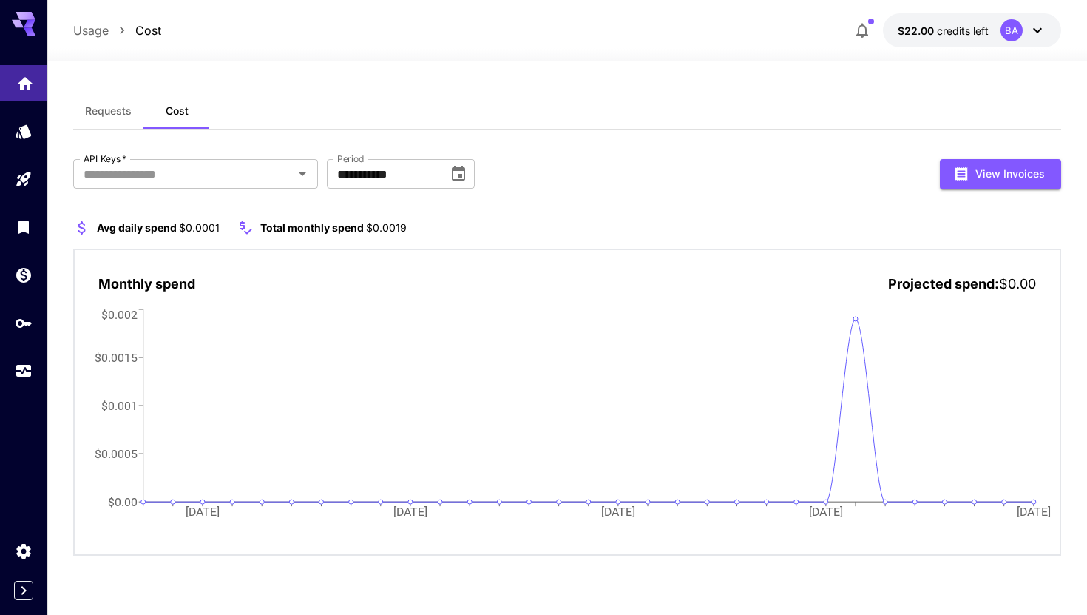
click at [17, 83] on icon "Home" at bounding box center [25, 79] width 18 height 18
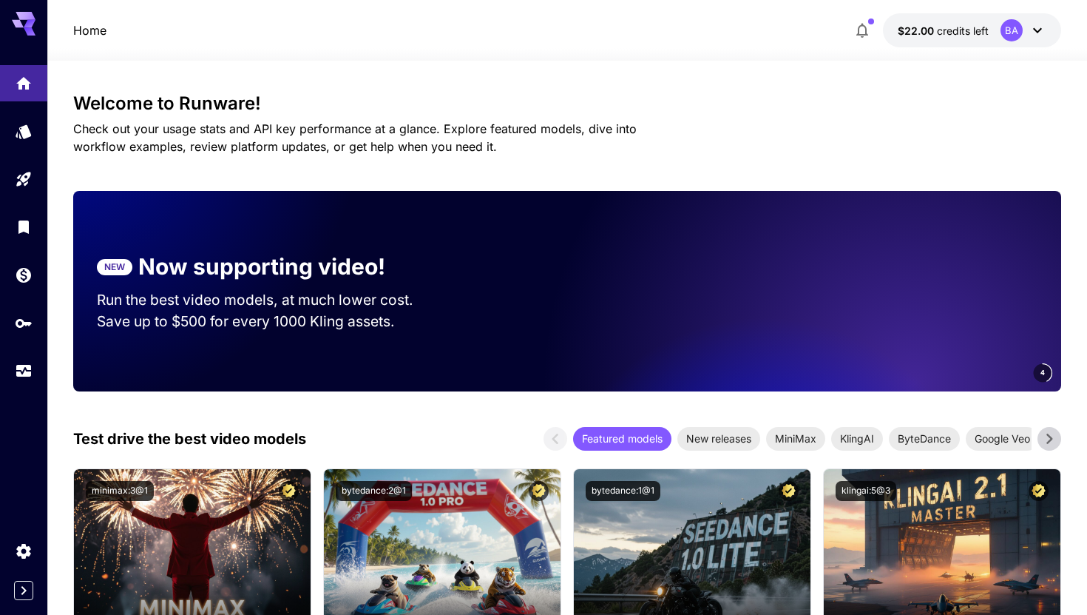
scroll to position [109, 0]
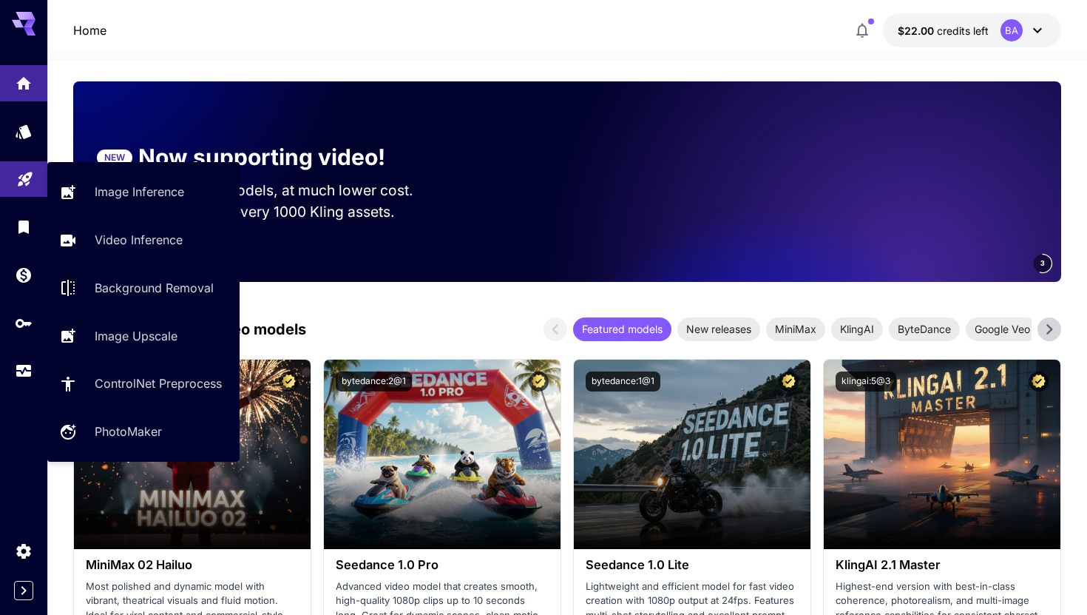
click at [20, 178] on icon "Playground" at bounding box center [25, 175] width 14 height 14
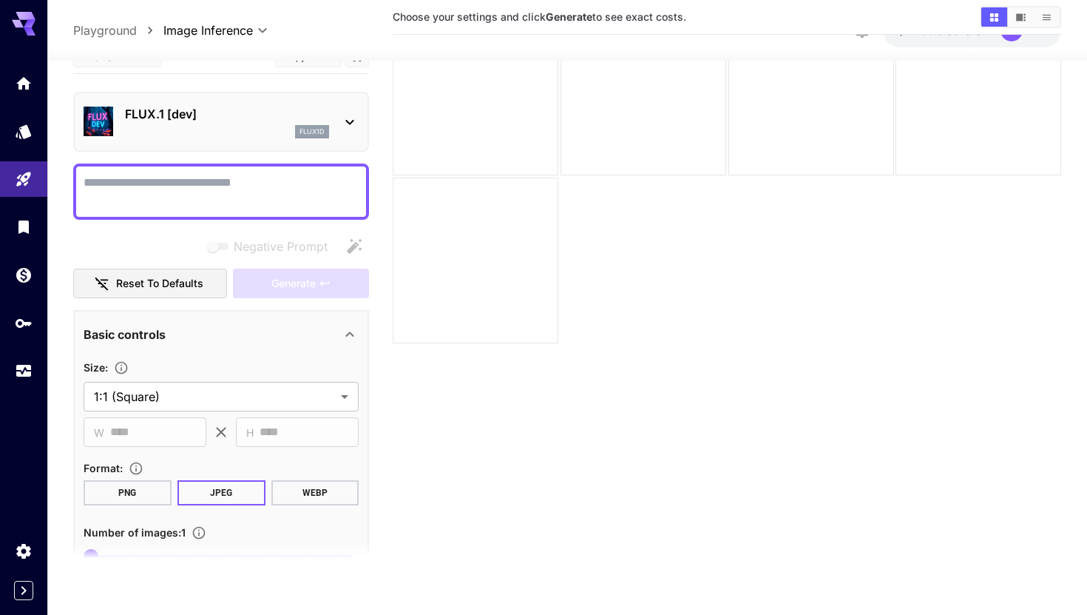
scroll to position [21, 0]
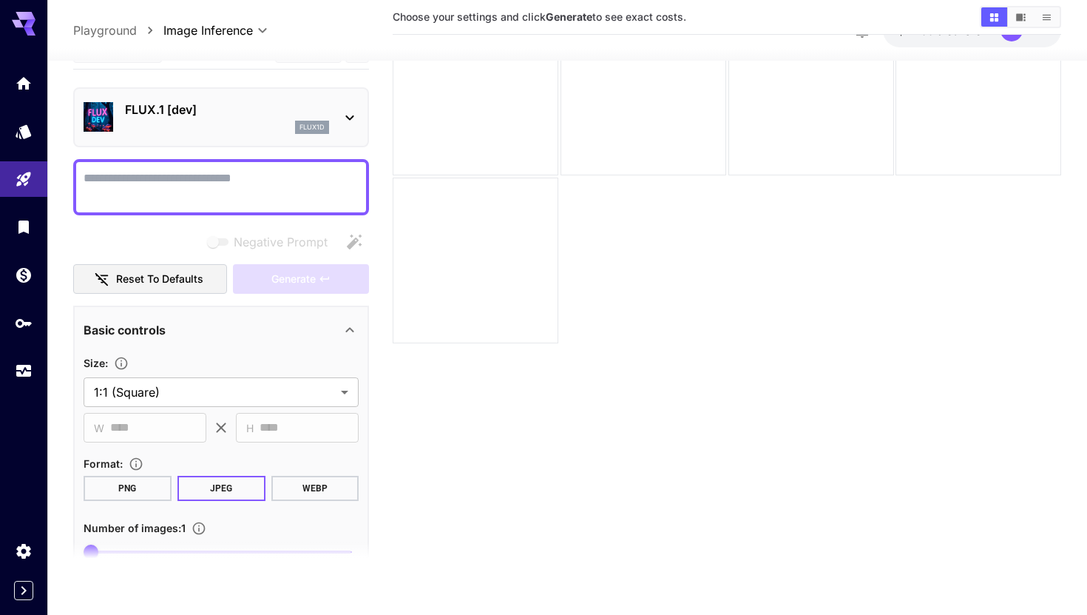
click at [284, 130] on div "flux1d" at bounding box center [227, 127] width 204 height 13
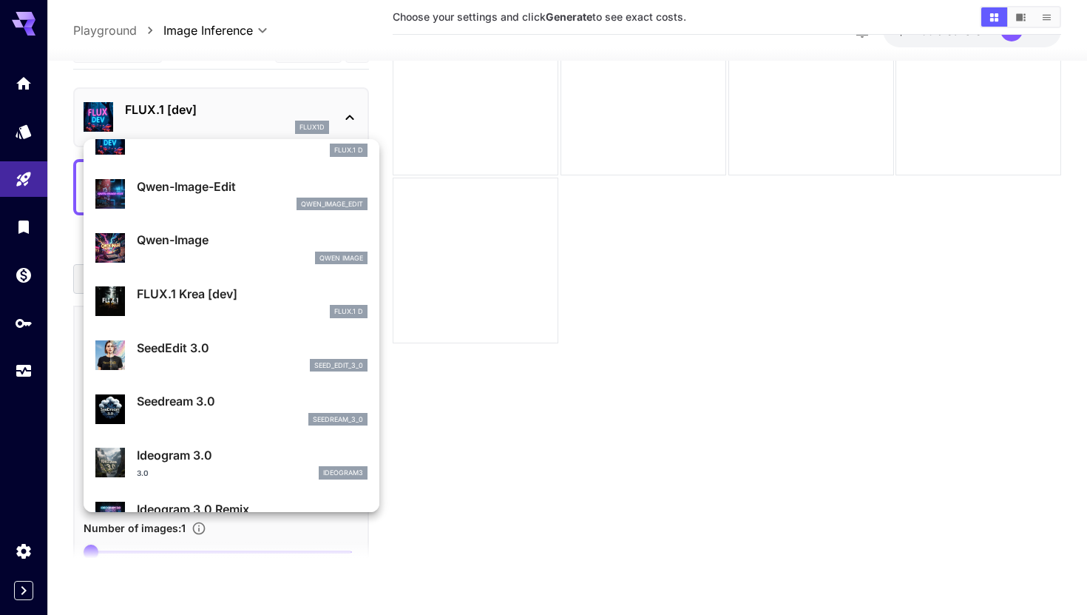
scroll to position [0, 0]
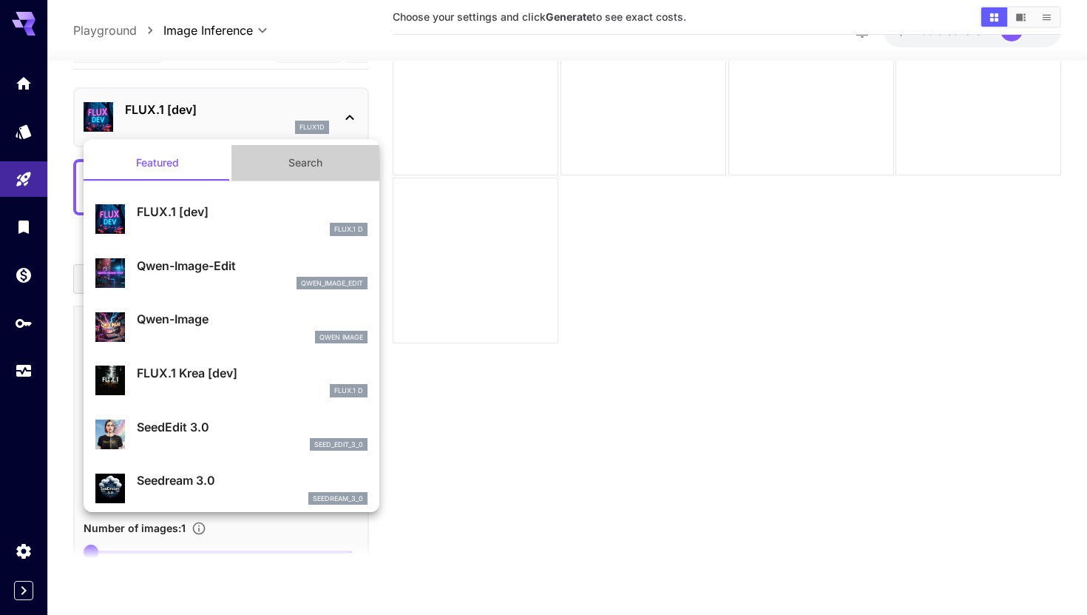
click at [273, 160] on button "Search" at bounding box center [306, 163] width 148 height 36
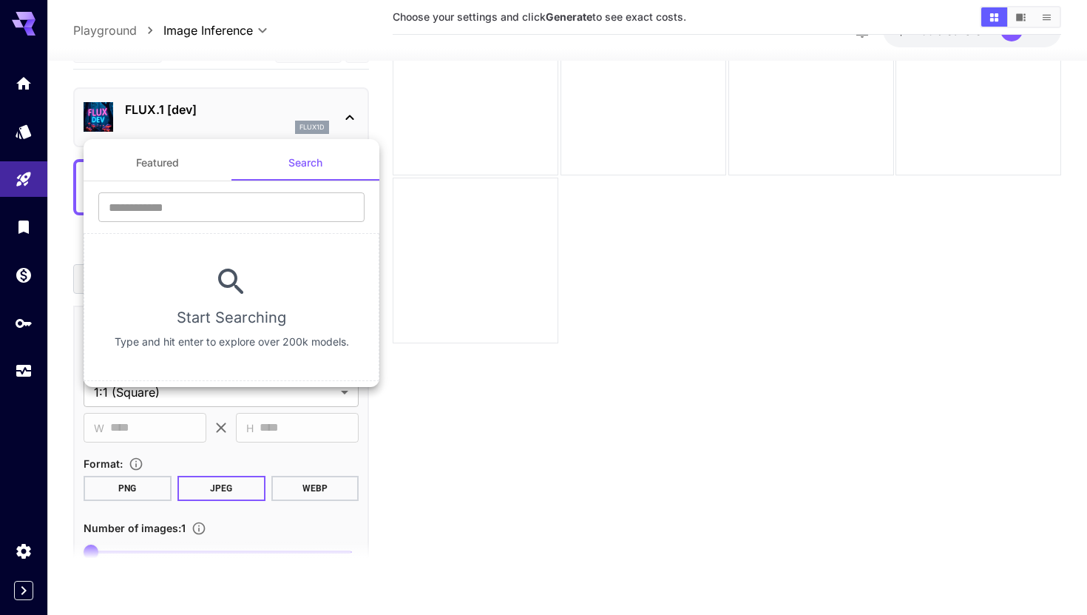
click at [195, 163] on button "Featured" at bounding box center [158, 163] width 148 height 36
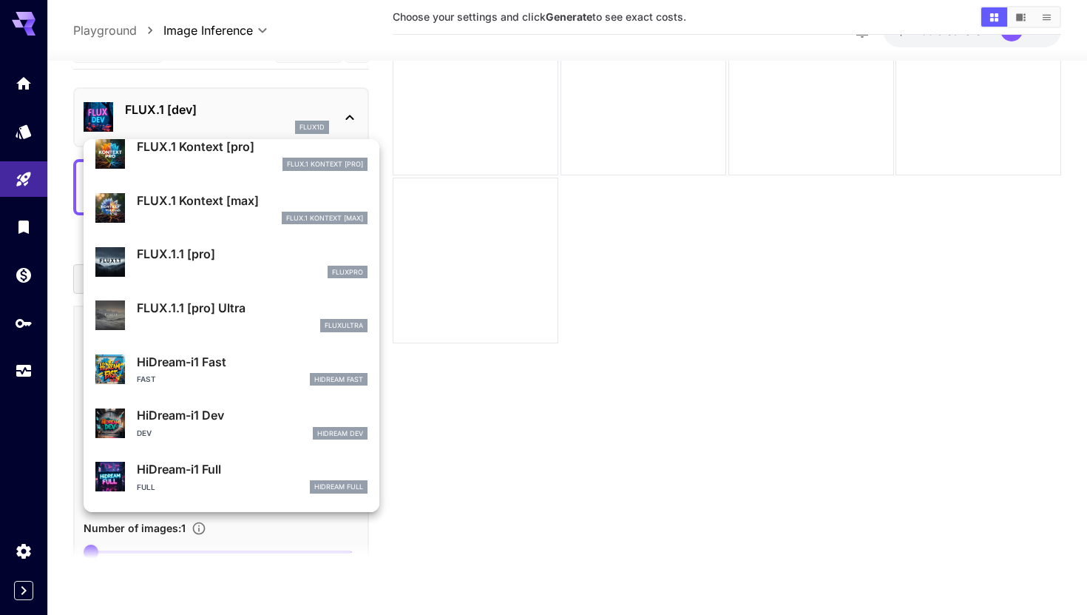
scroll to position [923, 0]
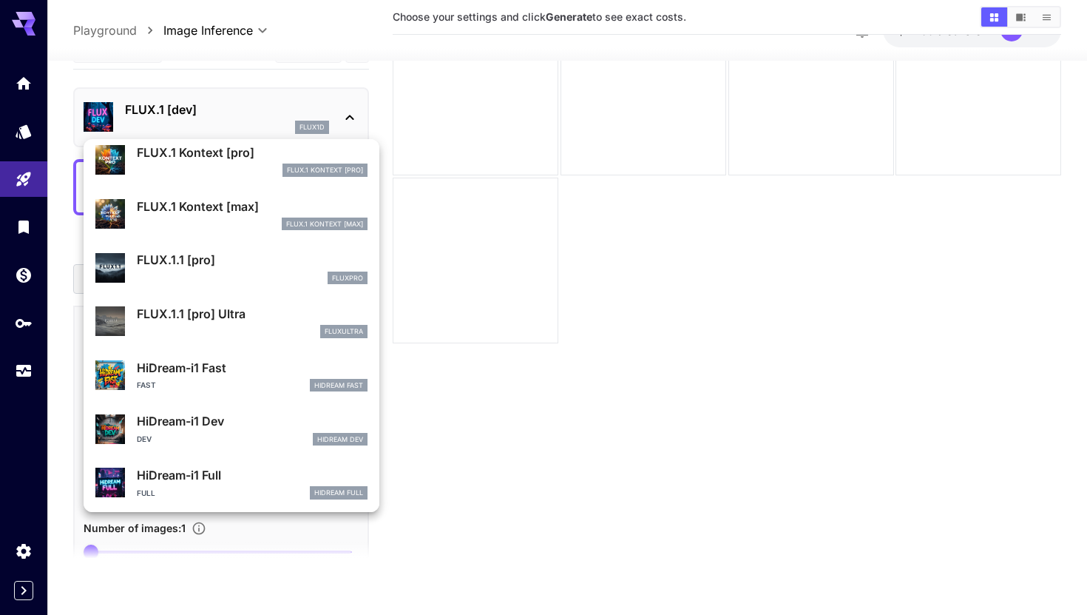
click at [266, 109] on div at bounding box center [543, 307] width 1087 height 615
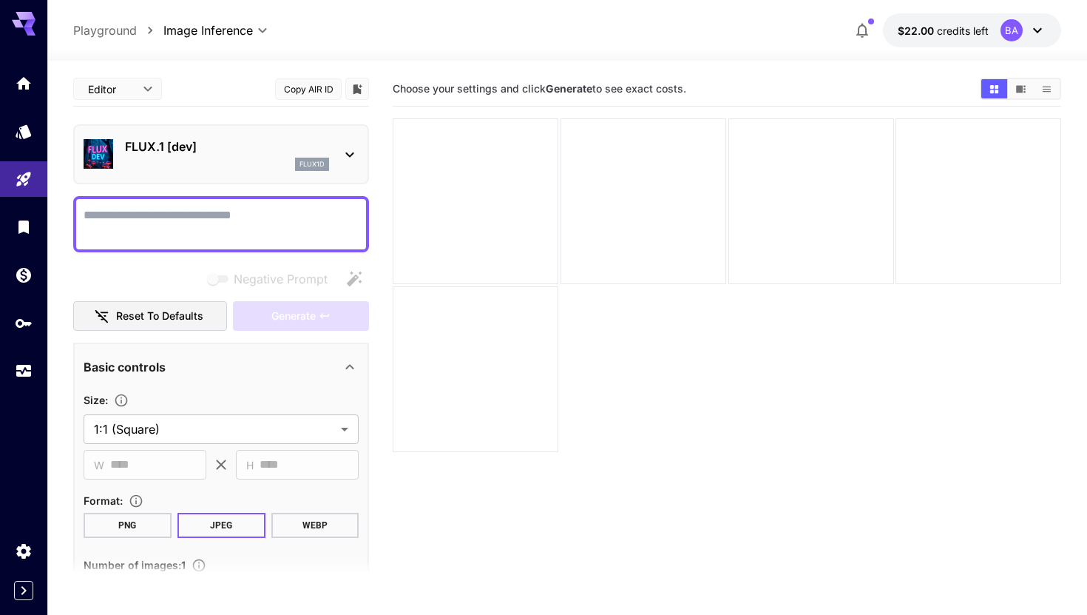
scroll to position [0, 0]
click at [146, 82] on body "**********" at bounding box center [543, 366] width 1087 height 732
click at [149, 84] on div at bounding box center [543, 307] width 1087 height 615
click at [215, 13] on div "**********" at bounding box center [567, 30] width 988 height 34
click at [249, 20] on div "**********" at bounding box center [567, 30] width 988 height 34
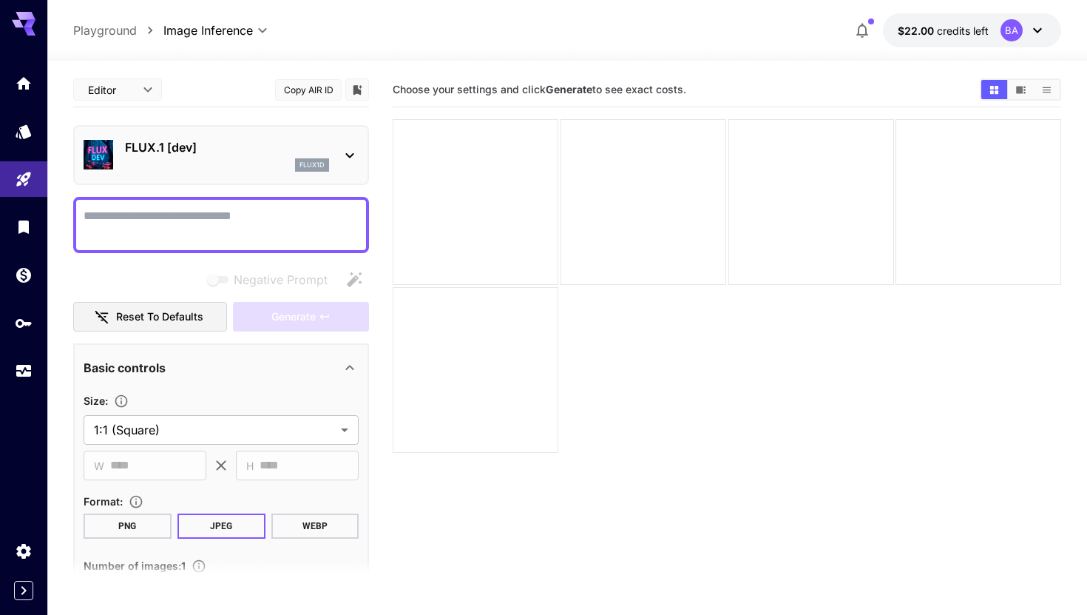
click at [256, 21] on div "**********" at bounding box center [567, 30] width 988 height 34
drag, startPoint x: 277, startPoint y: 58, endPoint x: 266, endPoint y: 38, distance: 23.9
click at [277, 58] on div at bounding box center [567, 52] width 1040 height 18
click at [251, 21] on body "**********" at bounding box center [543, 366] width 1087 height 732
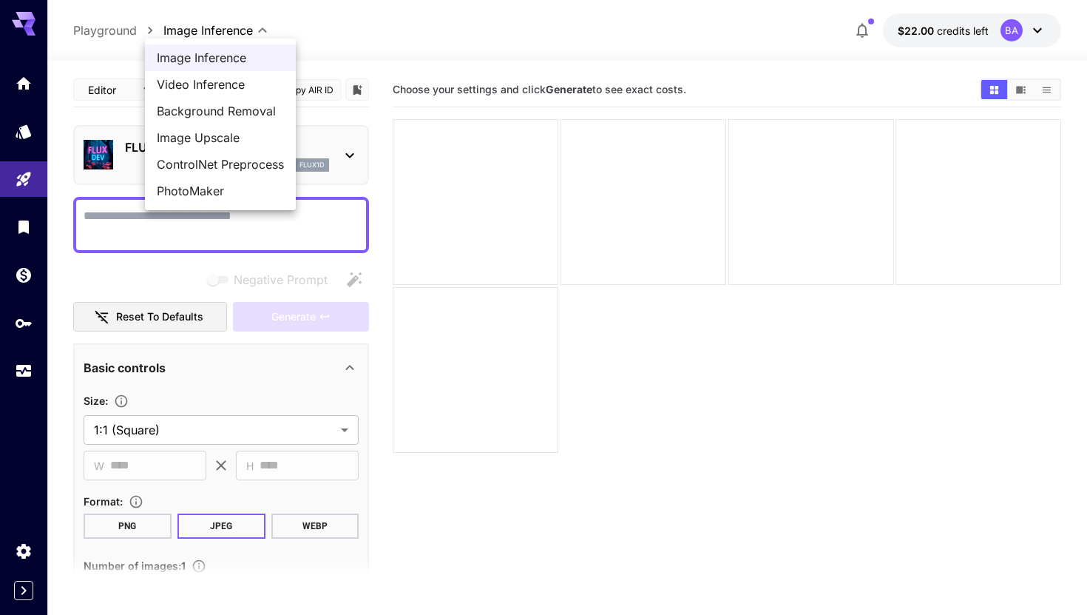
click at [271, 19] on div at bounding box center [543, 307] width 1087 height 615
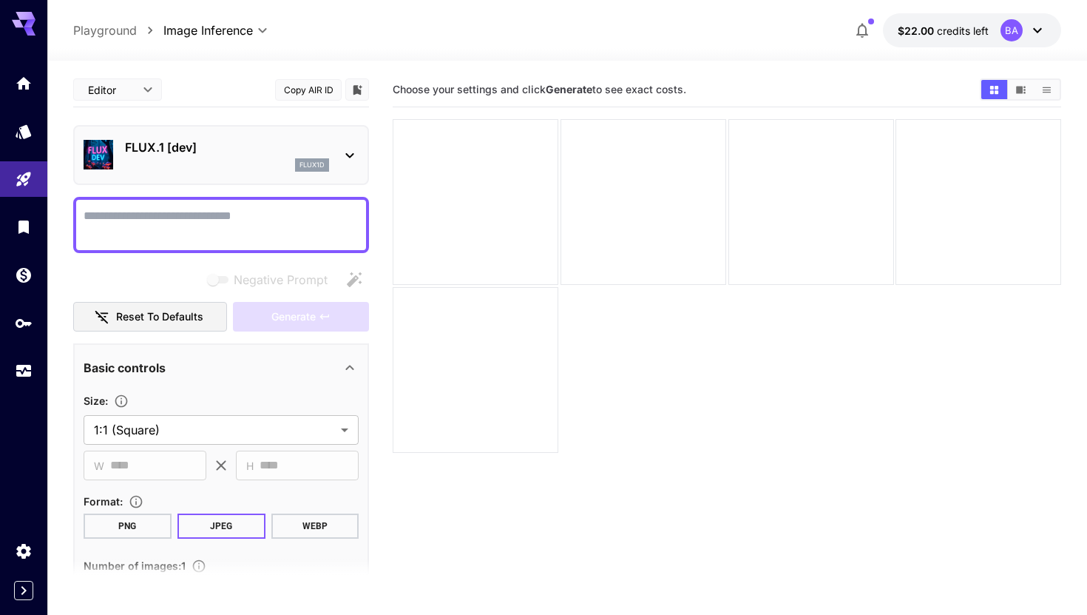
click at [364, 36] on div "**********" at bounding box center [567, 30] width 988 height 34
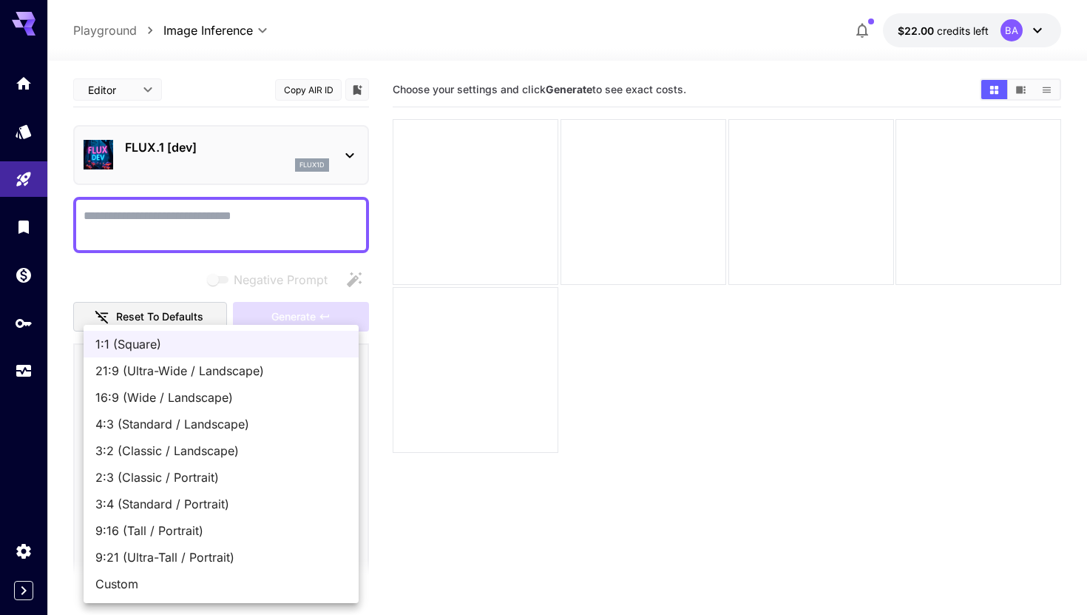
click at [190, 425] on body "**********" at bounding box center [543, 366] width 1087 height 732
click at [169, 336] on span "1:1 (Square)" at bounding box center [221, 344] width 252 height 18
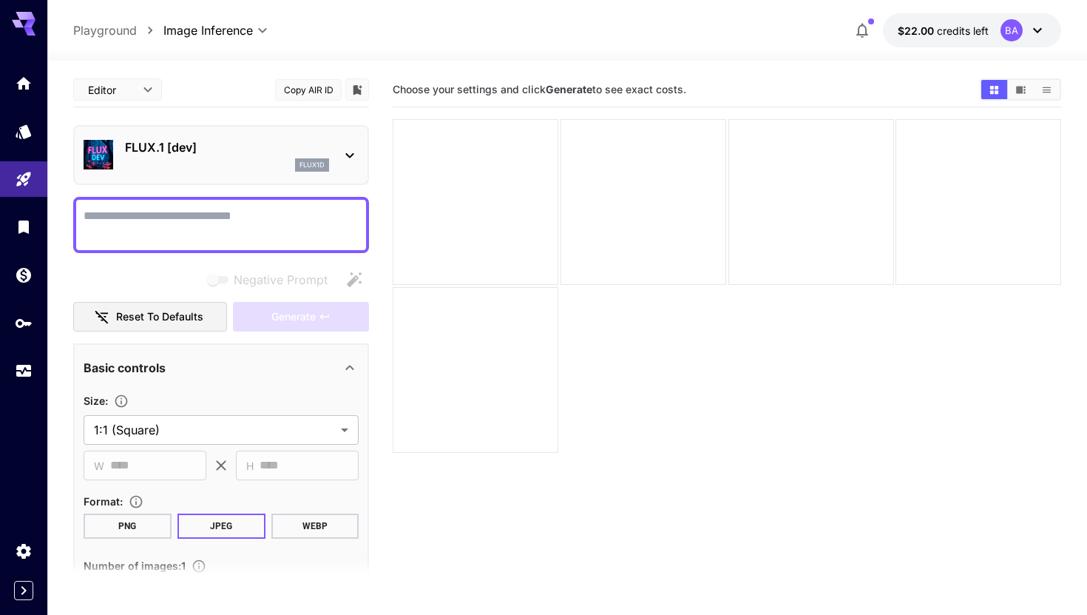
click at [200, 233] on textarea "Negative Prompt" at bounding box center [221, 225] width 275 height 36
click at [303, 146] on p "FLUX.1 [dev]" at bounding box center [227, 147] width 204 height 18
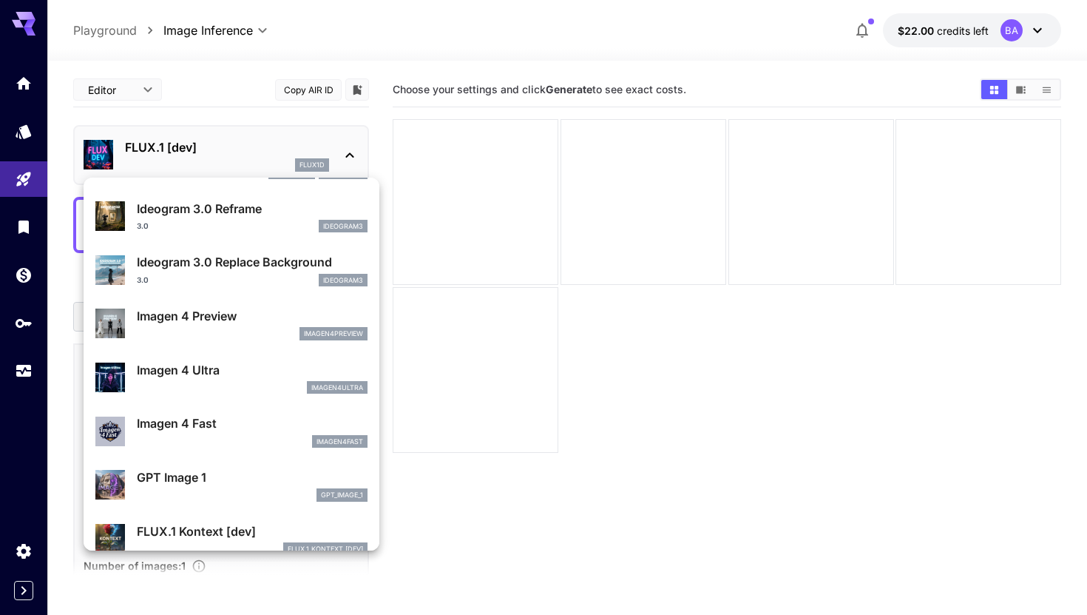
scroll to position [455, 0]
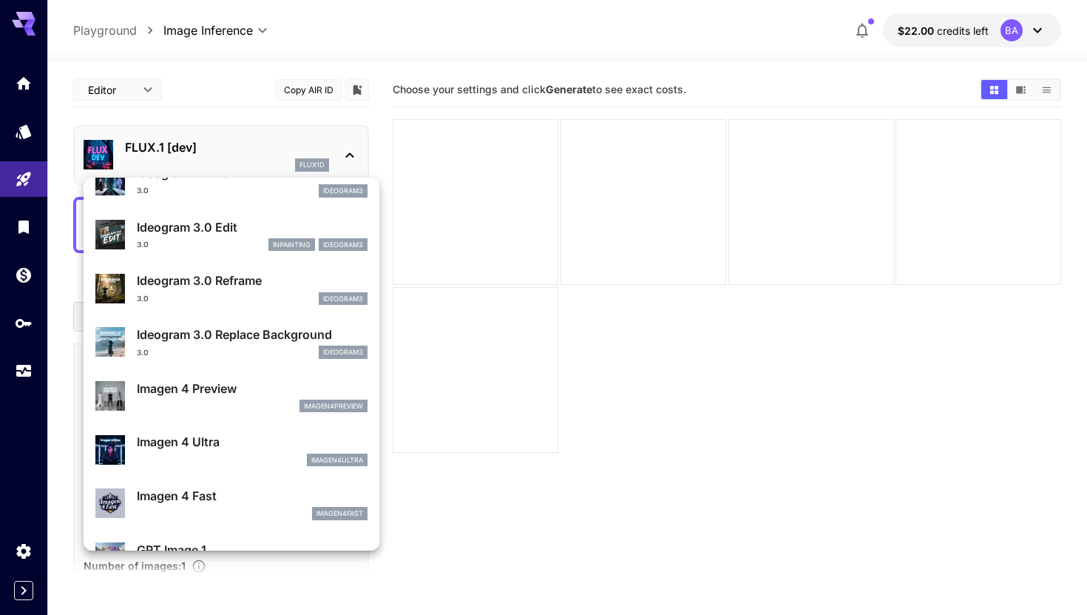
click at [7, 318] on div at bounding box center [543, 307] width 1087 height 615
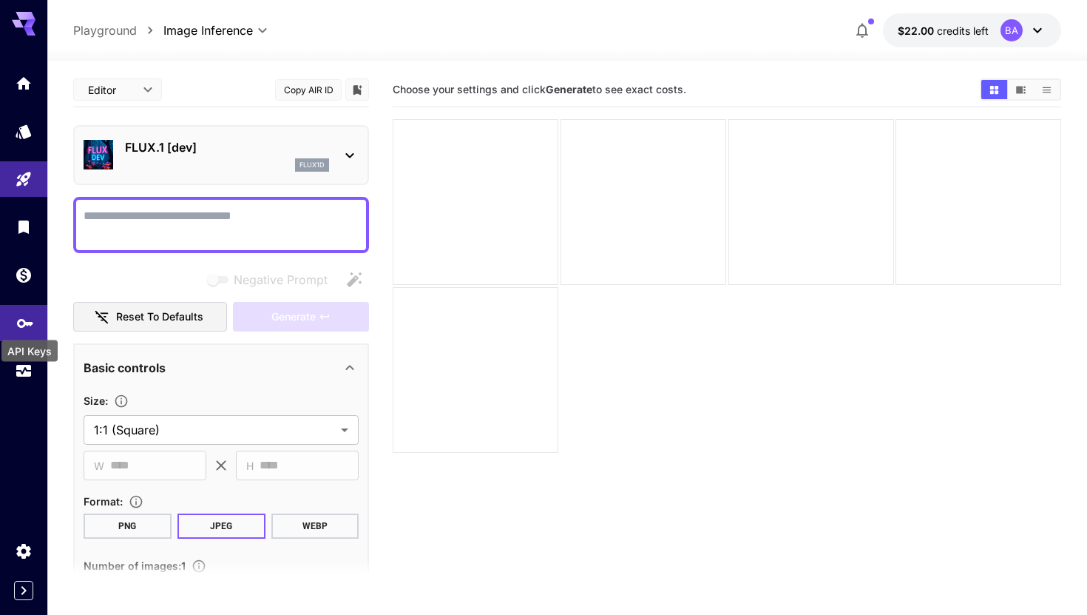
click at [23, 323] on icon "API Keys" at bounding box center [25, 318] width 16 height 9
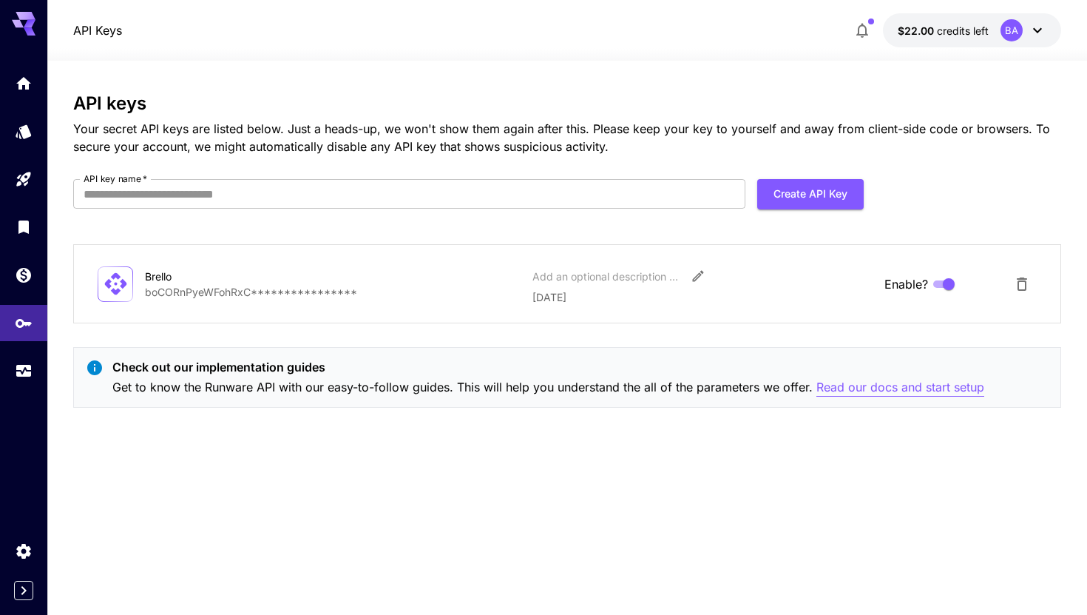
click at [942, 387] on p "Read our docs and start setup" at bounding box center [901, 387] width 168 height 18
